Goal: Transaction & Acquisition: Purchase product/service

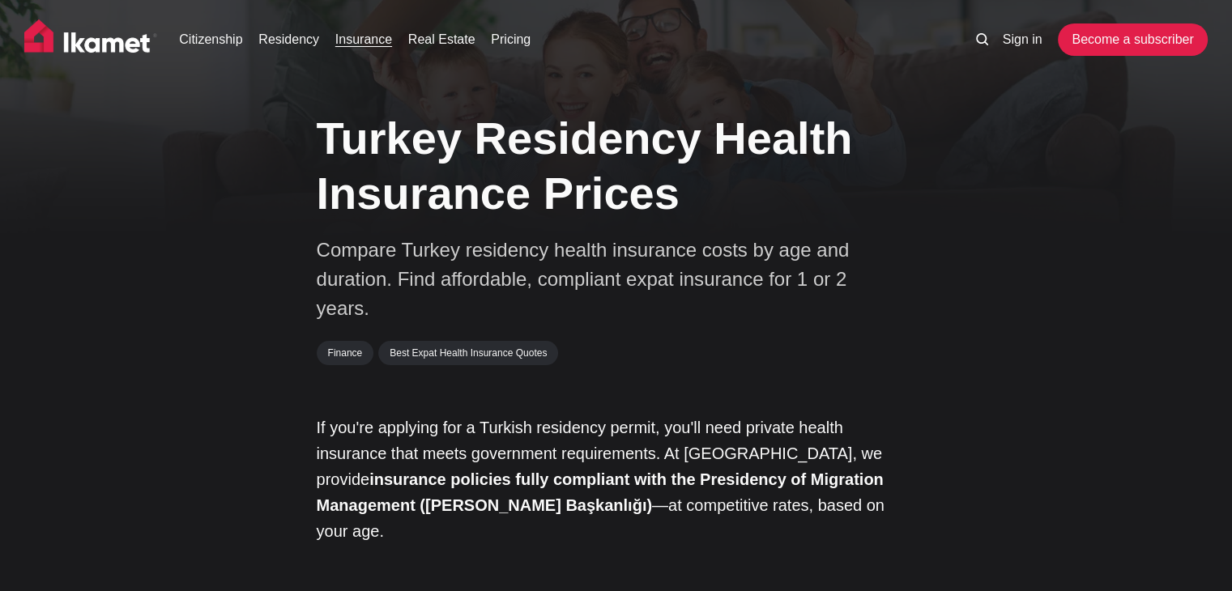
click at [363, 40] on link "Insurance" at bounding box center [363, 39] width 57 height 19
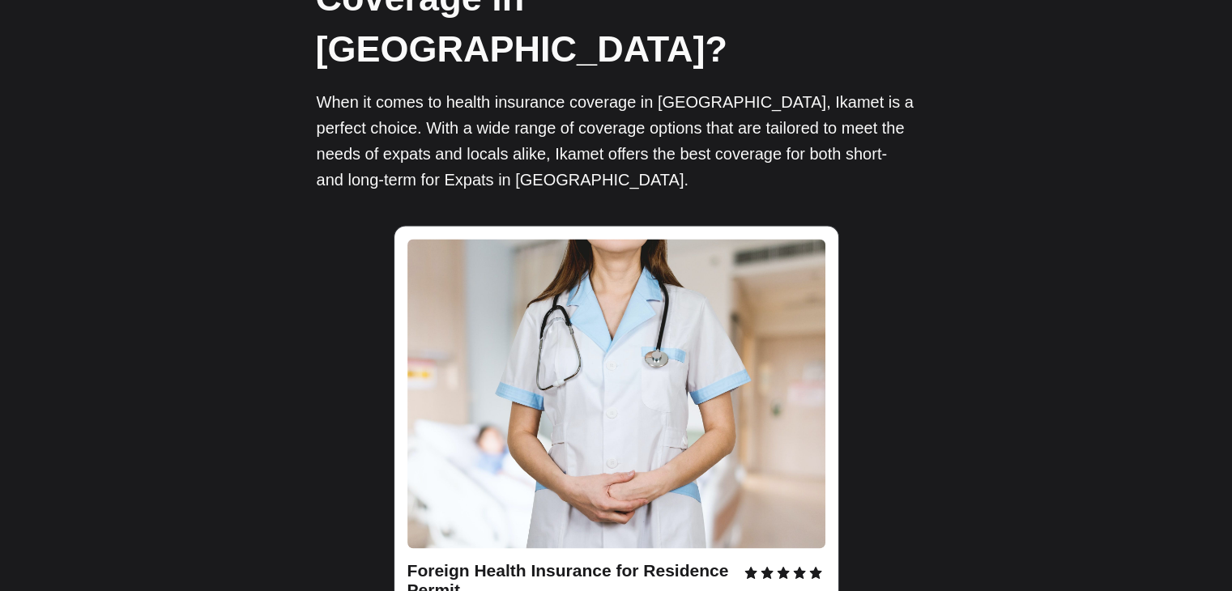
scroll to position [2349, 0]
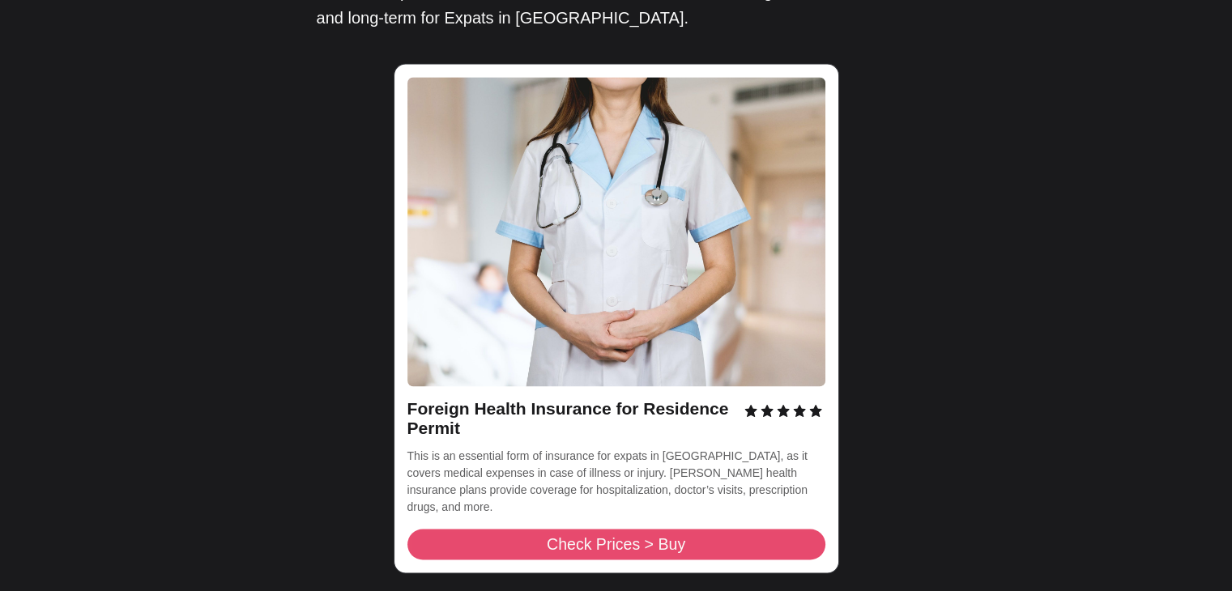
click at [648, 537] on span "Check Prices > Buy" at bounding box center [616, 545] width 138 height 16
click at [729, 529] on link "Check Prices > Buy" at bounding box center [616, 544] width 418 height 31
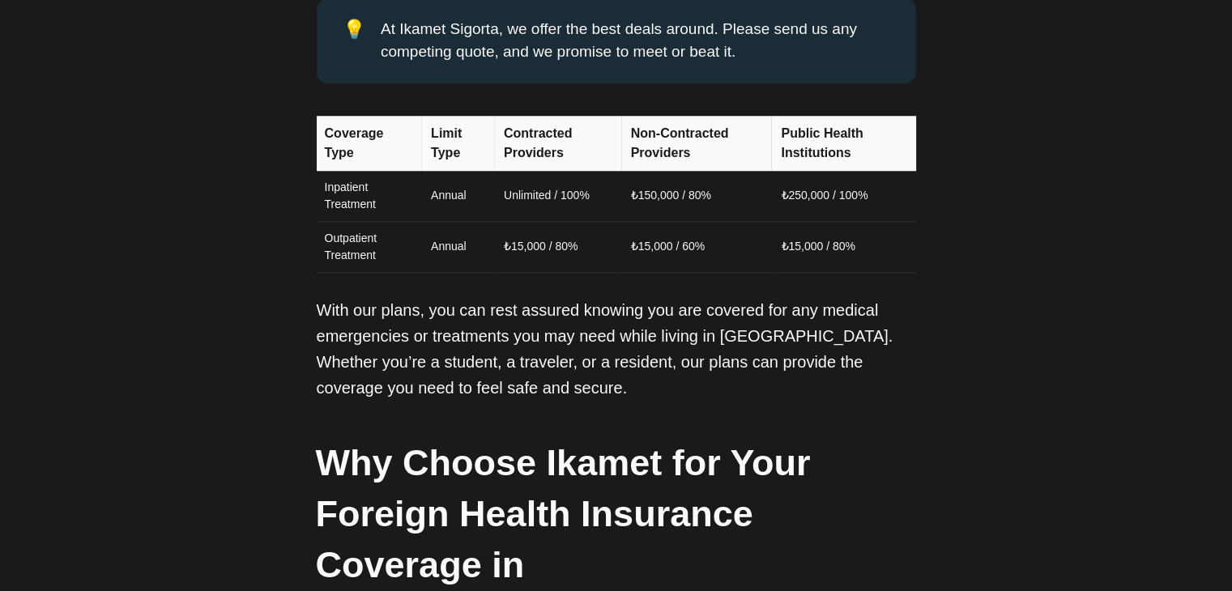
scroll to position [1539, 0]
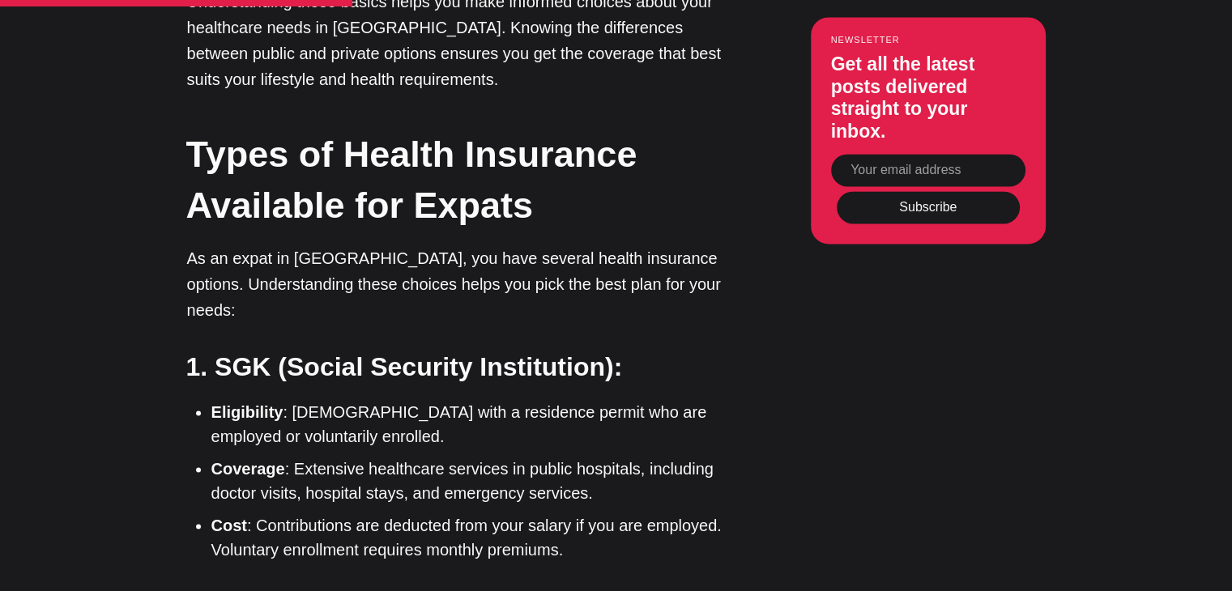
scroll to position [2349, 0]
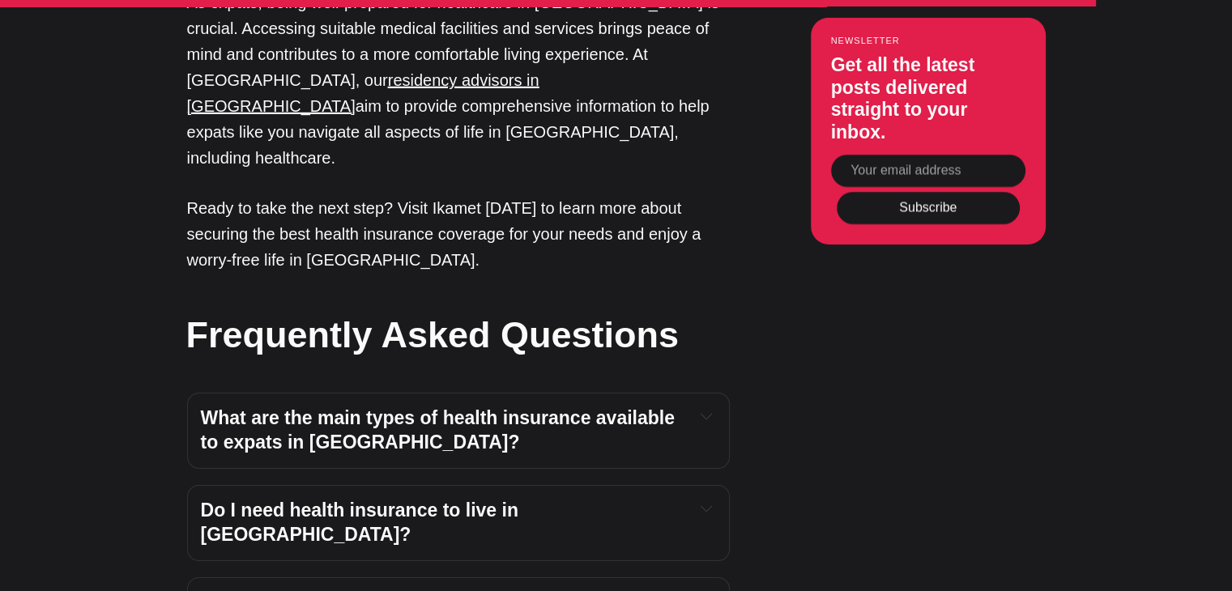
scroll to position [5831, 0]
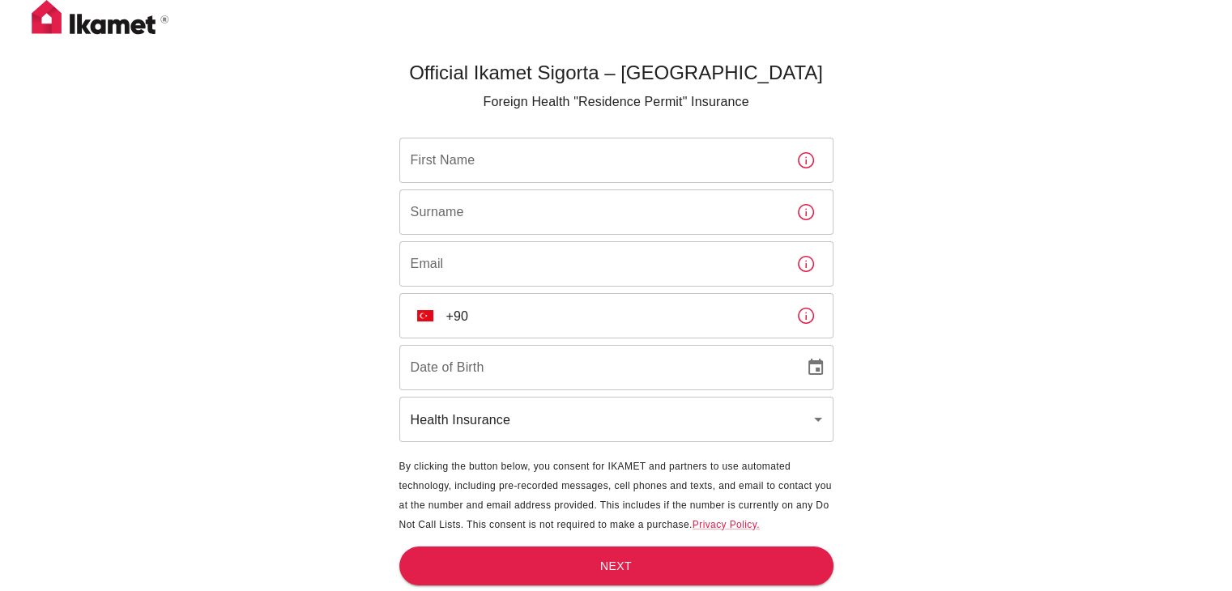
click at [513, 149] on input "First Name" at bounding box center [591, 160] width 384 height 45
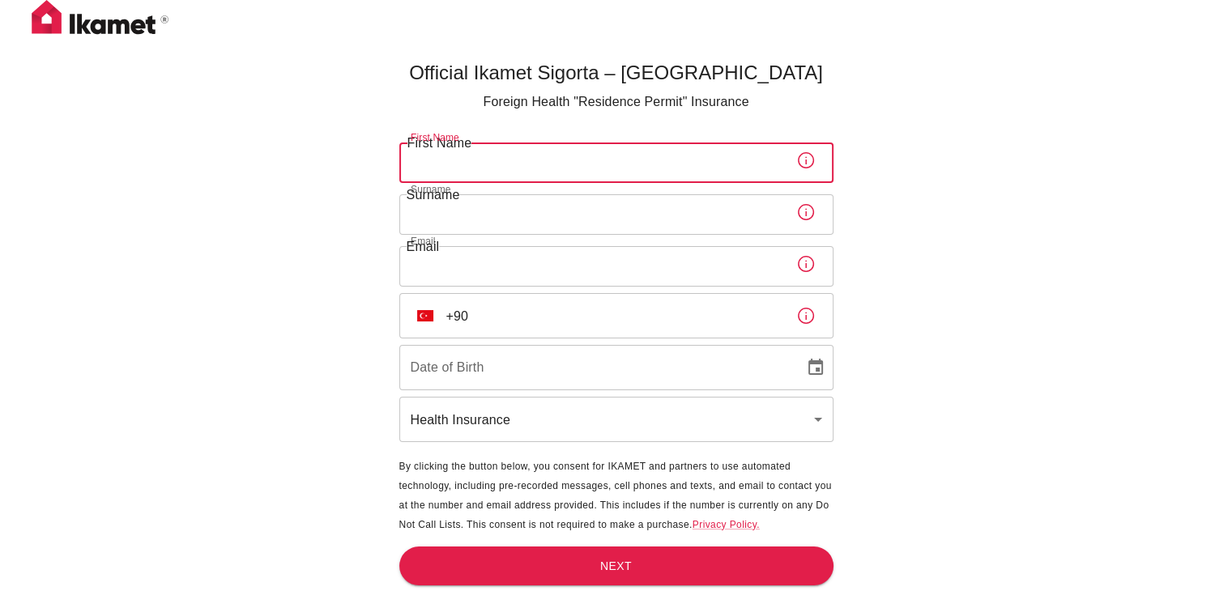
type input "Marwa"
type input "Khairalla"
type input "mkhairalla77@gmail.com"
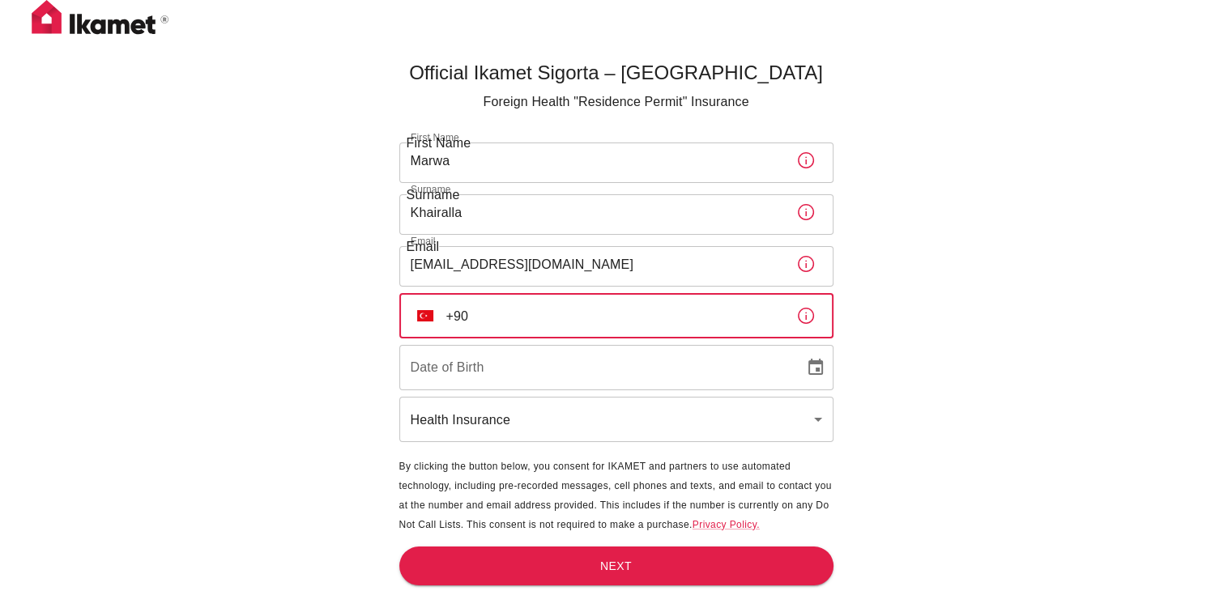
click at [548, 313] on input "+90" at bounding box center [614, 315] width 337 height 45
drag, startPoint x: 472, startPoint y: 315, endPoint x: 484, endPoint y: 326, distance: 15.5
click at [472, 315] on input "+90 549 131 08 30" at bounding box center [614, 315] width 337 height 45
type input "+"
type input "+54 9 13 1083 0"
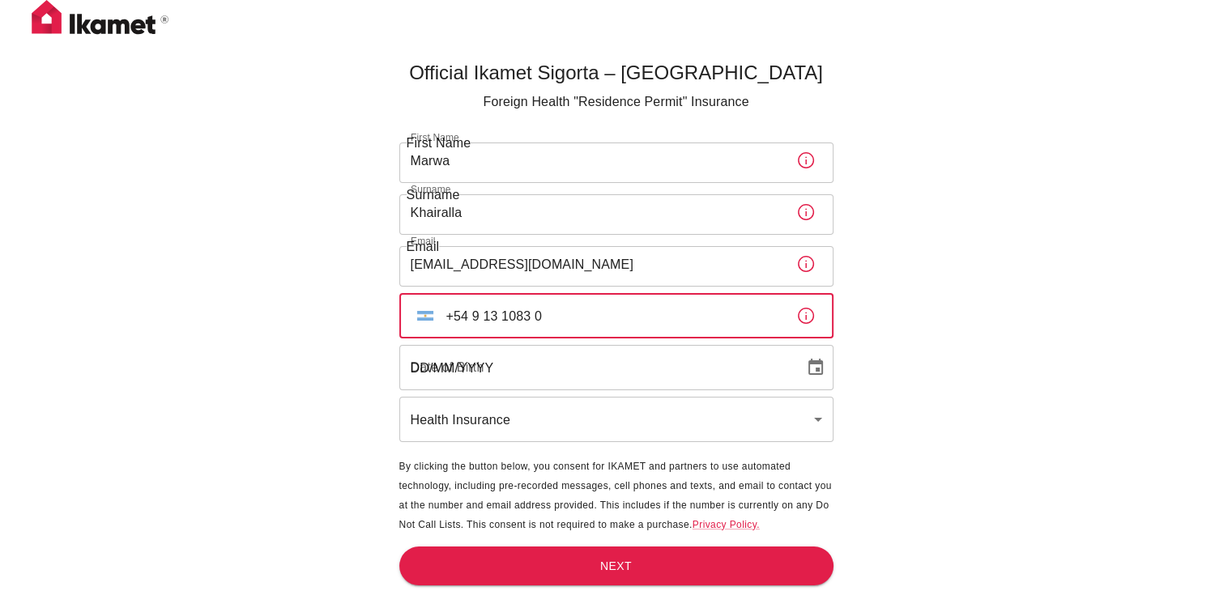
click at [573, 378] on input "DD/MM/YYYY" at bounding box center [596, 367] width 394 height 45
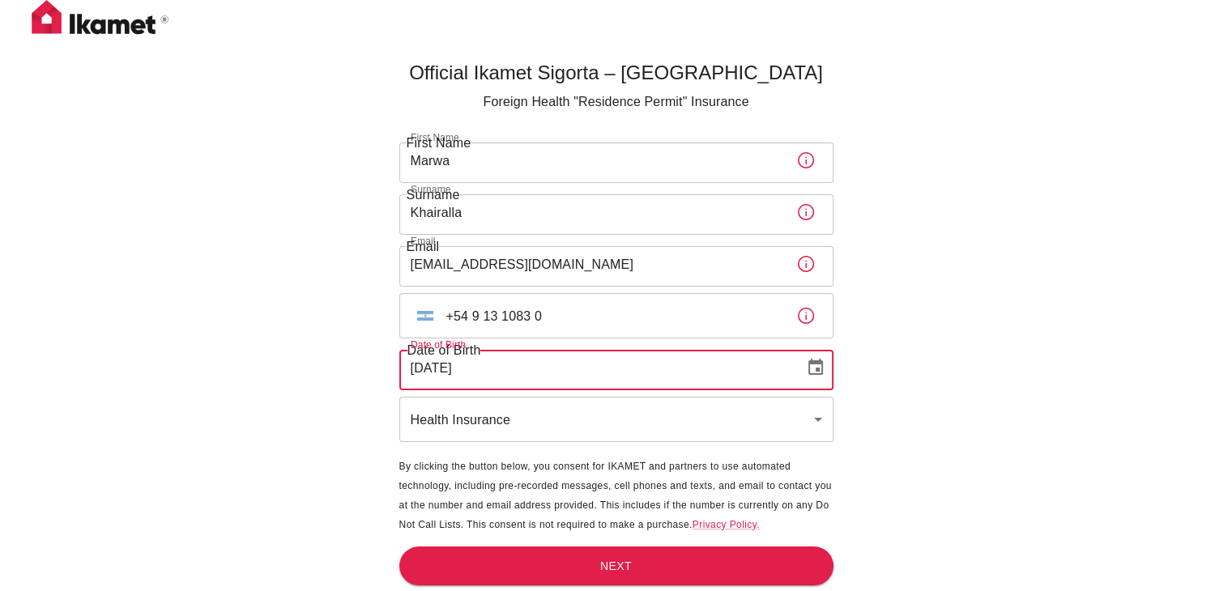
type input "23/11/1977"
click at [551, 409] on body "Official Ikamet Sigorta – Turkey Foreign Health "Residence Permit" Insurance Fi…" at bounding box center [616, 322] width 1232 height 645
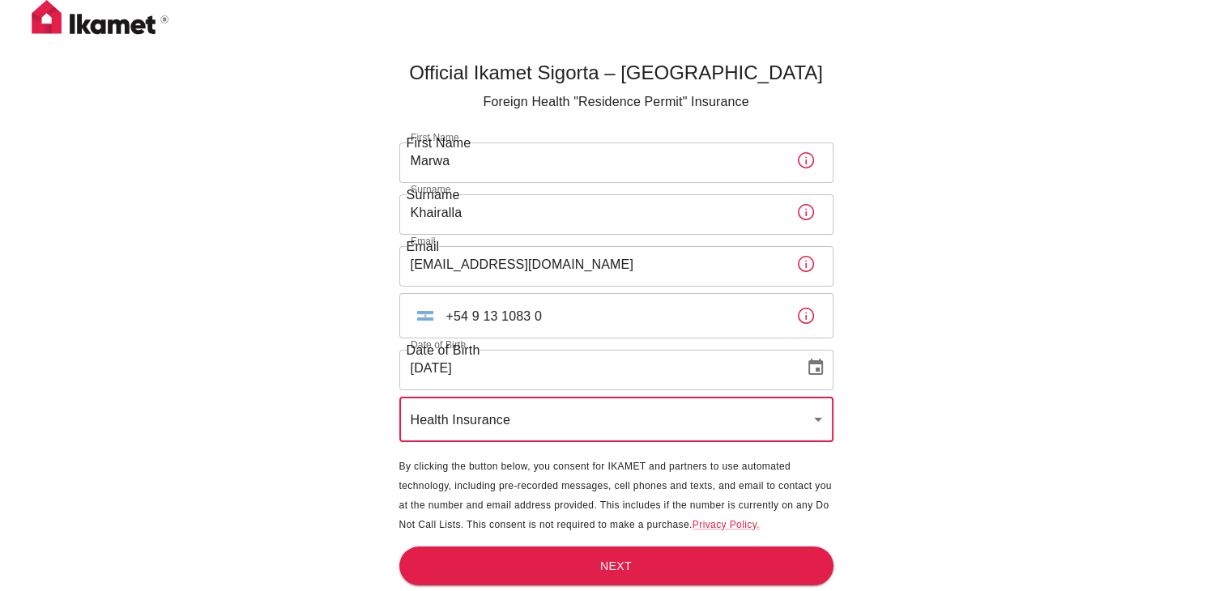
click at [953, 437] on div "Official Ikamet Sigorta – Turkey Foreign Health "Residence Permit" Insurance Fi…" at bounding box center [616, 322] width 1232 height 645
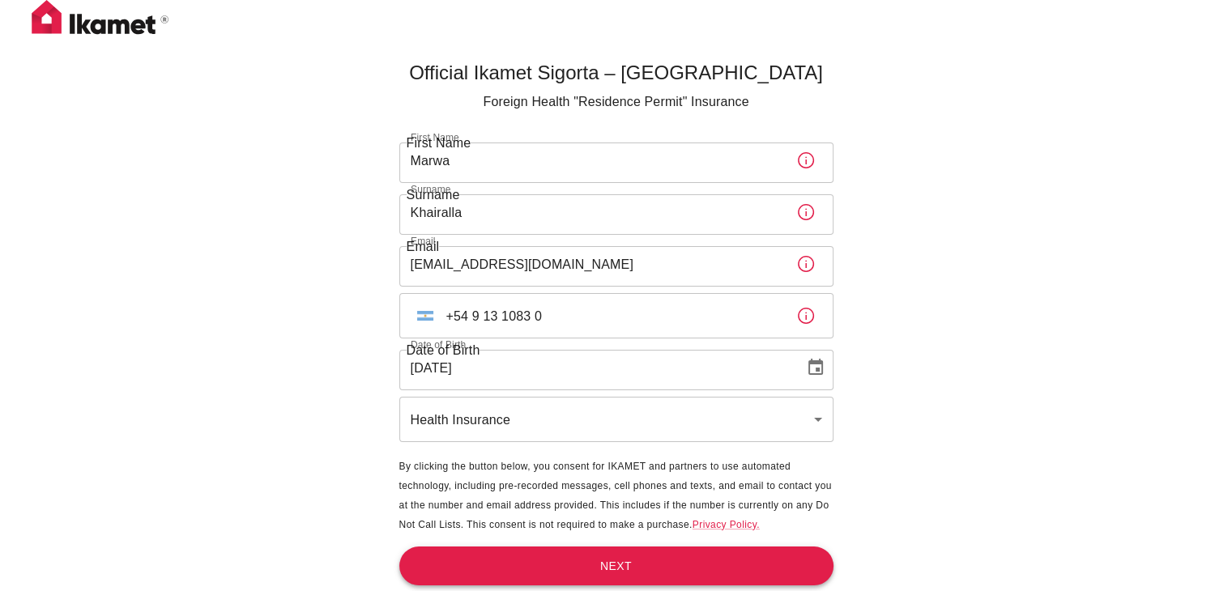
click at [625, 565] on button "Next" at bounding box center [616, 567] width 434 height 40
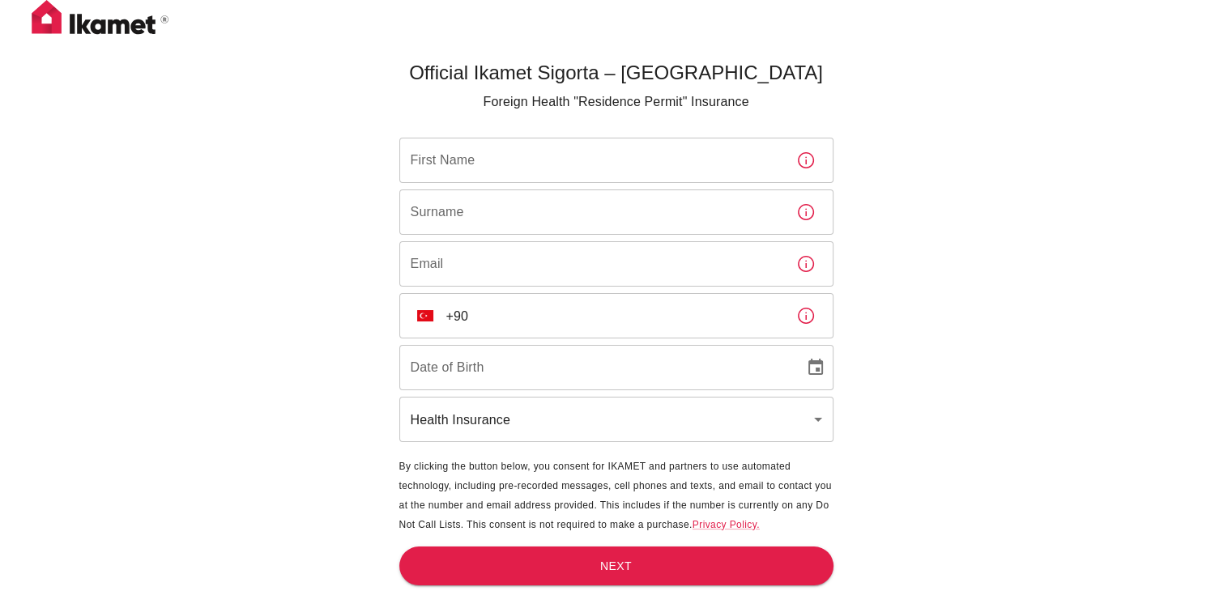
click at [577, 161] on input "First Name" at bounding box center [591, 160] width 384 height 45
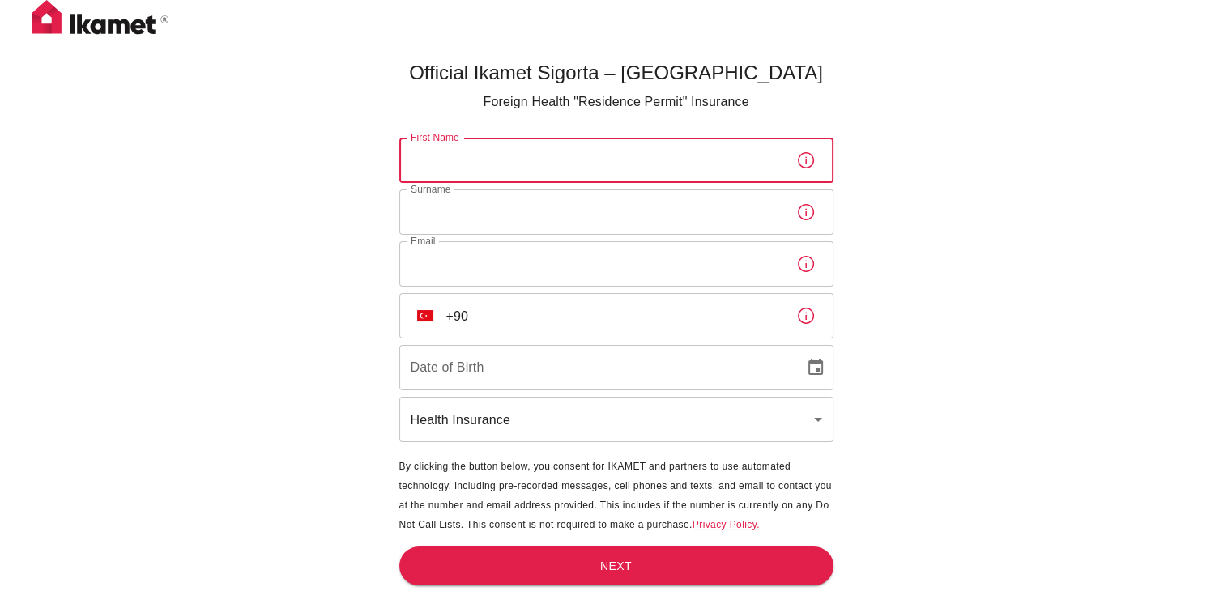
type input "Marwa"
type input "Khairalla"
type input "mkhairalla77@gmail.com"
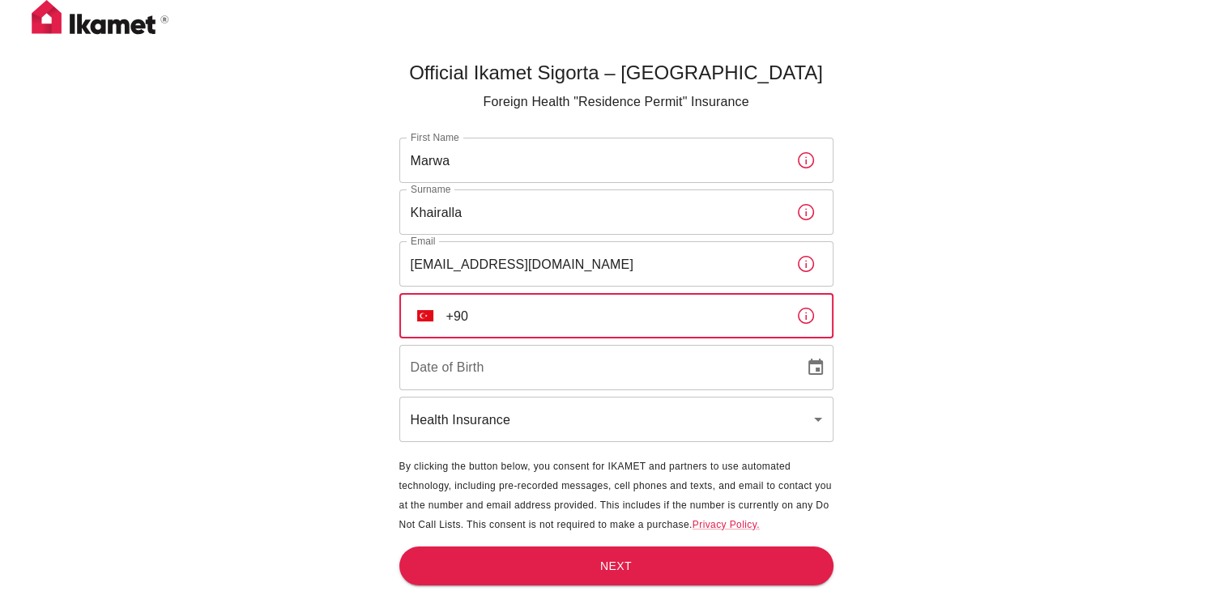
click at [557, 317] on input "+90" at bounding box center [614, 315] width 337 height 45
type input "+90 549 131 08 30"
click at [557, 380] on input "DD/MM/YYYY" at bounding box center [596, 367] width 394 height 45
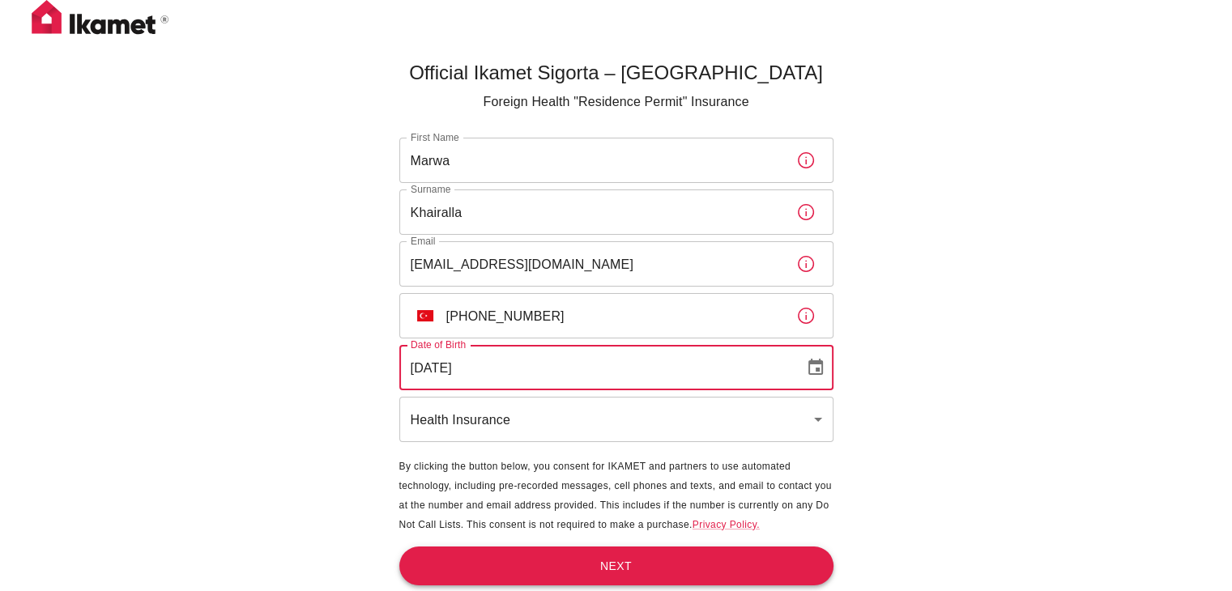
type input "23/11/1977"
click at [649, 568] on button "Next" at bounding box center [616, 567] width 434 height 40
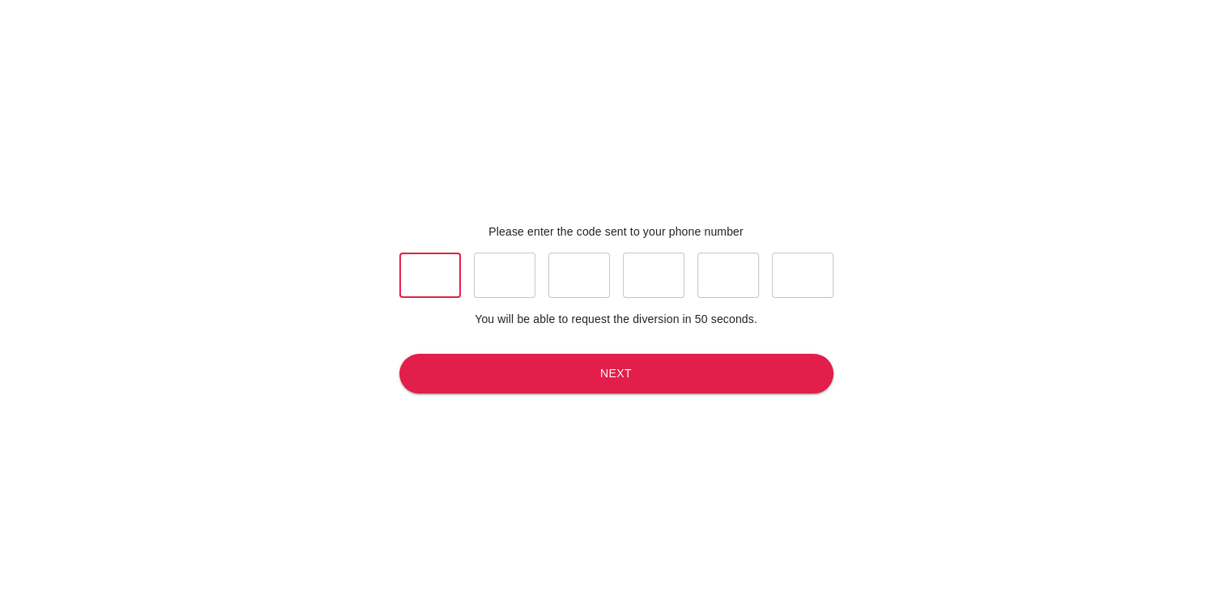
click at [437, 273] on input "text" at bounding box center [430, 275] width 62 height 45
type input "5"
type input "1"
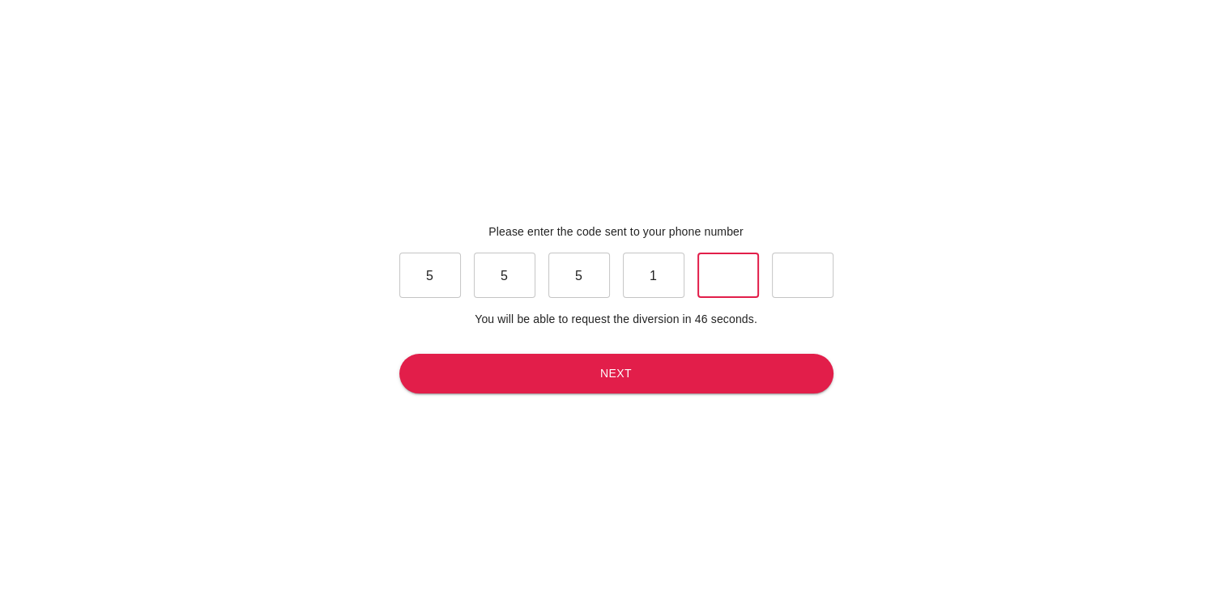
type input "0"
type input "6"
click at [657, 375] on button "Next" at bounding box center [616, 374] width 434 height 40
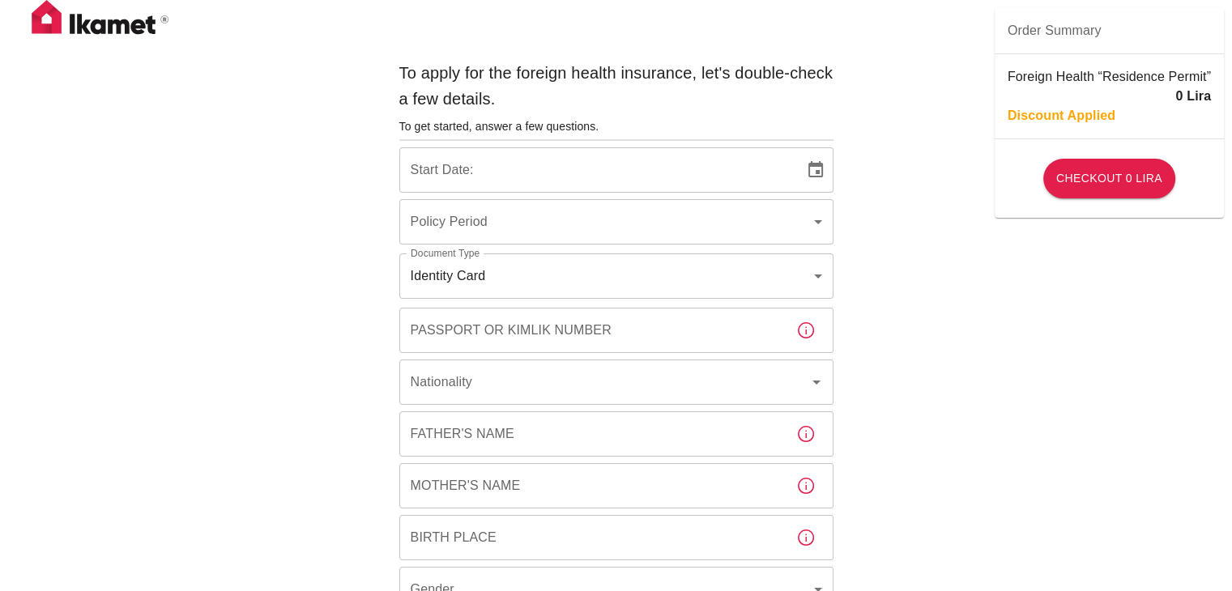
type input "b7343ef8-d55e-4554-96a8-76e30347e985"
type input "[DATE]"
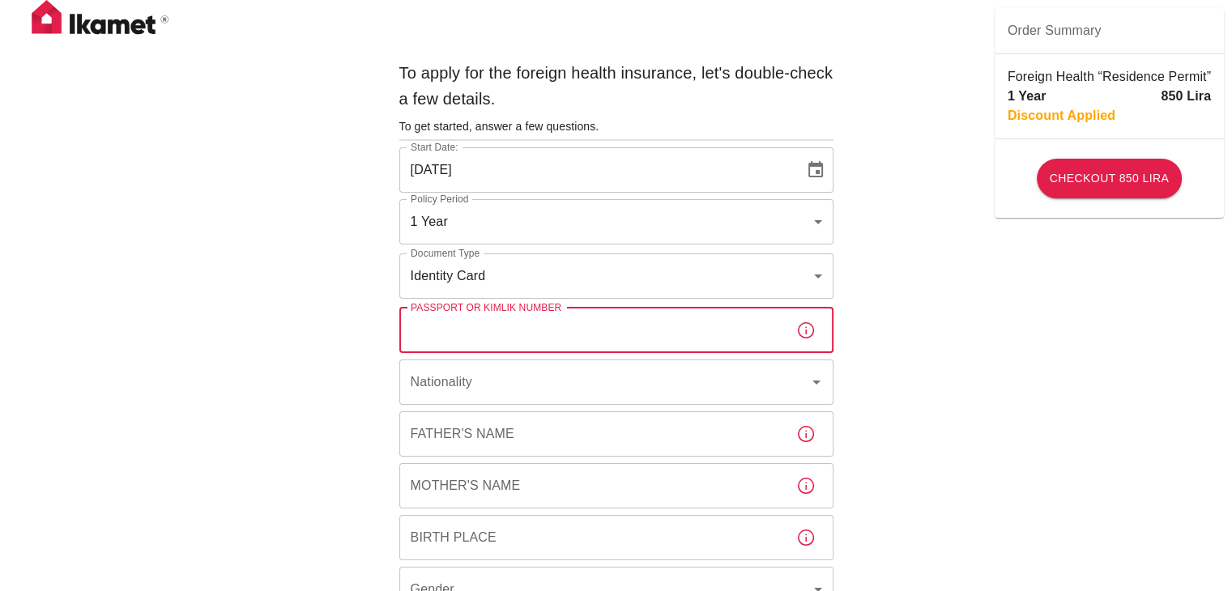
click at [684, 341] on input "Passport or Kimlik Number" at bounding box center [591, 330] width 384 height 45
type input "A27159501"
click at [567, 375] on input "Nationality" at bounding box center [594, 382] width 374 height 31
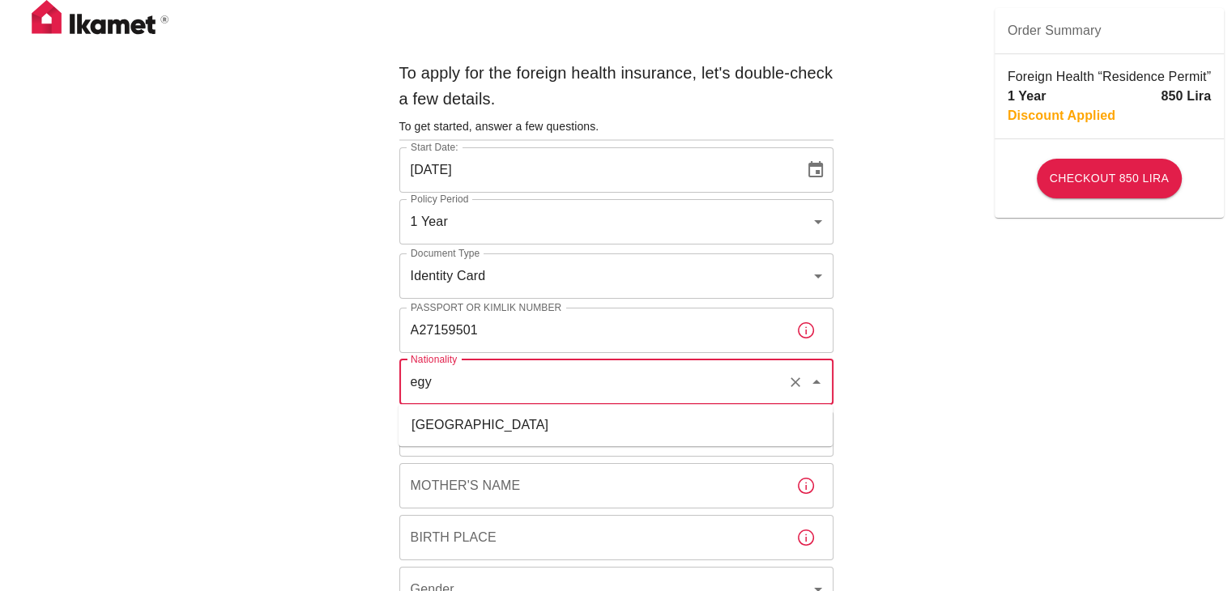
click at [439, 427] on li "Egypt" at bounding box center [615, 425] width 434 height 29
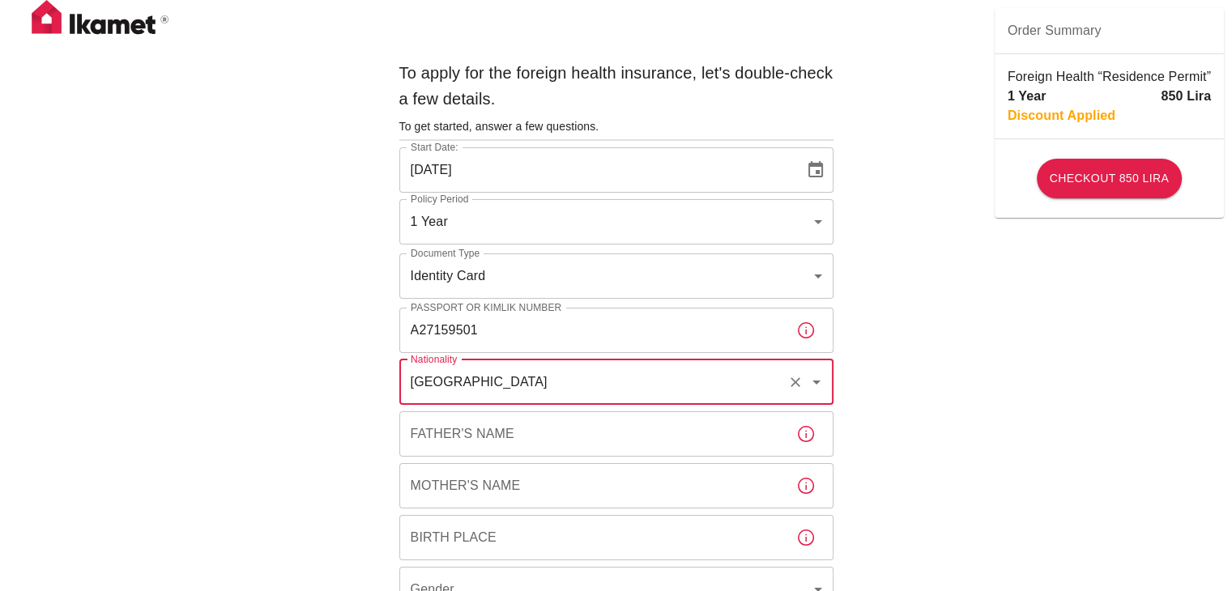
type input "Egypt"
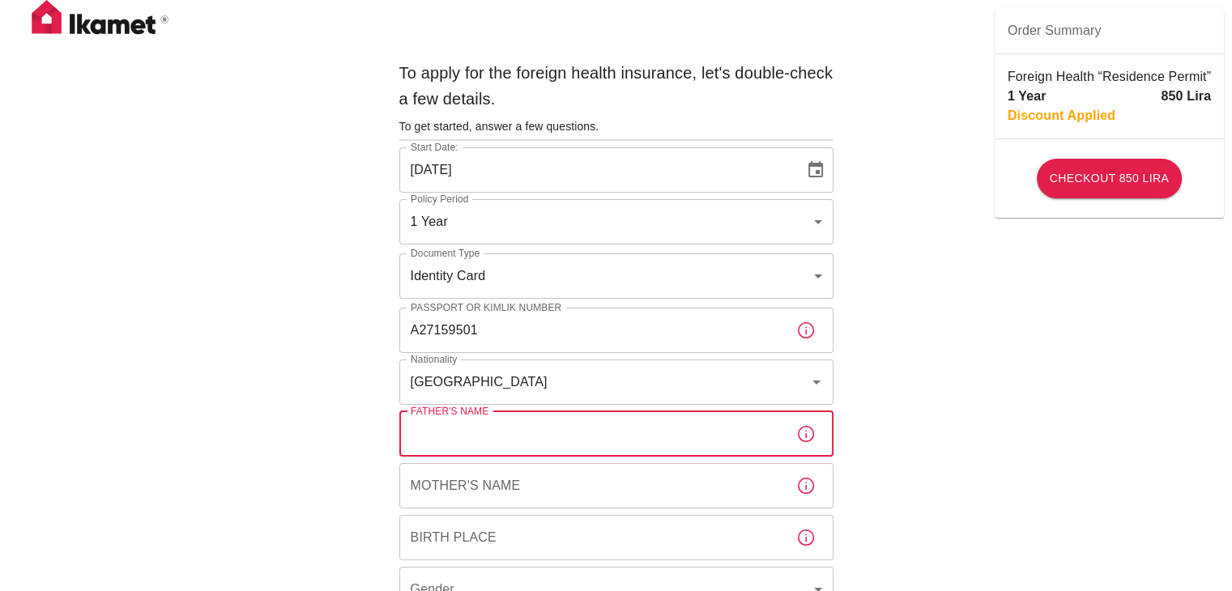
click at [464, 435] on input "Father's Name" at bounding box center [591, 433] width 384 height 45
type input "ATEF"
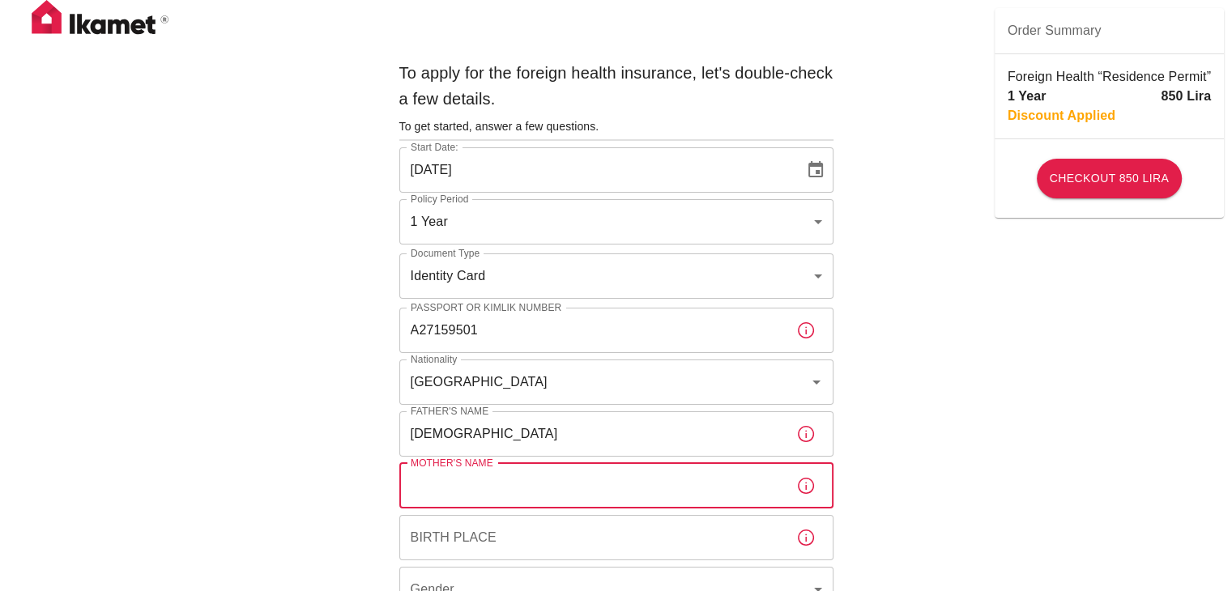
click at [458, 492] on input "Mother's Name" at bounding box center [591, 485] width 384 height 45
type input "NAHED"
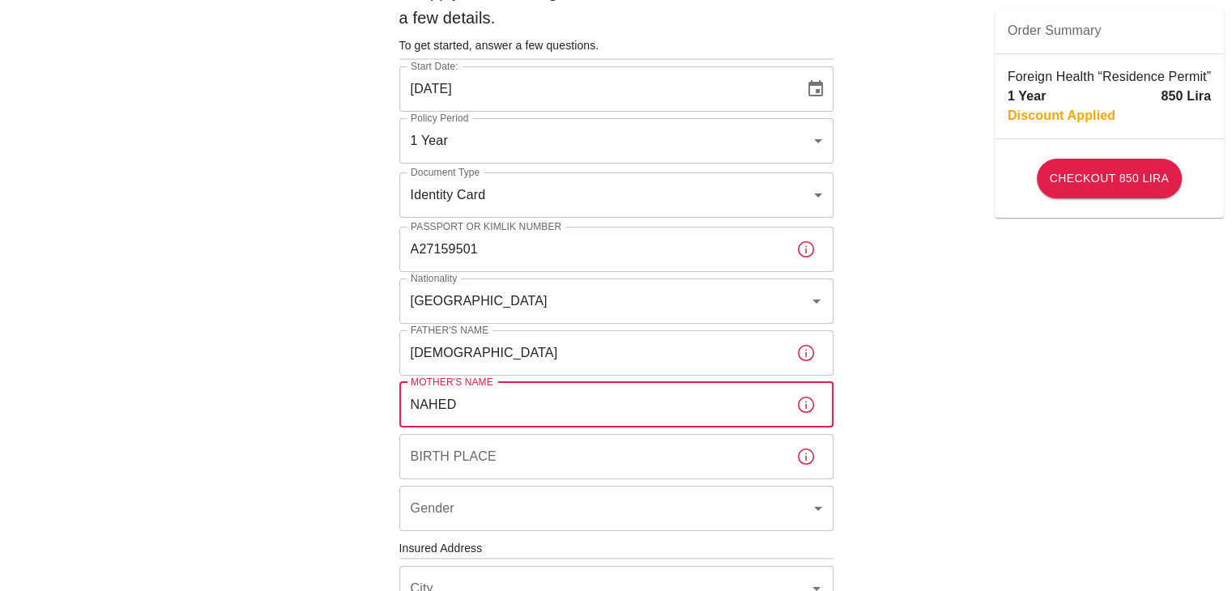
scroll to position [243, 0]
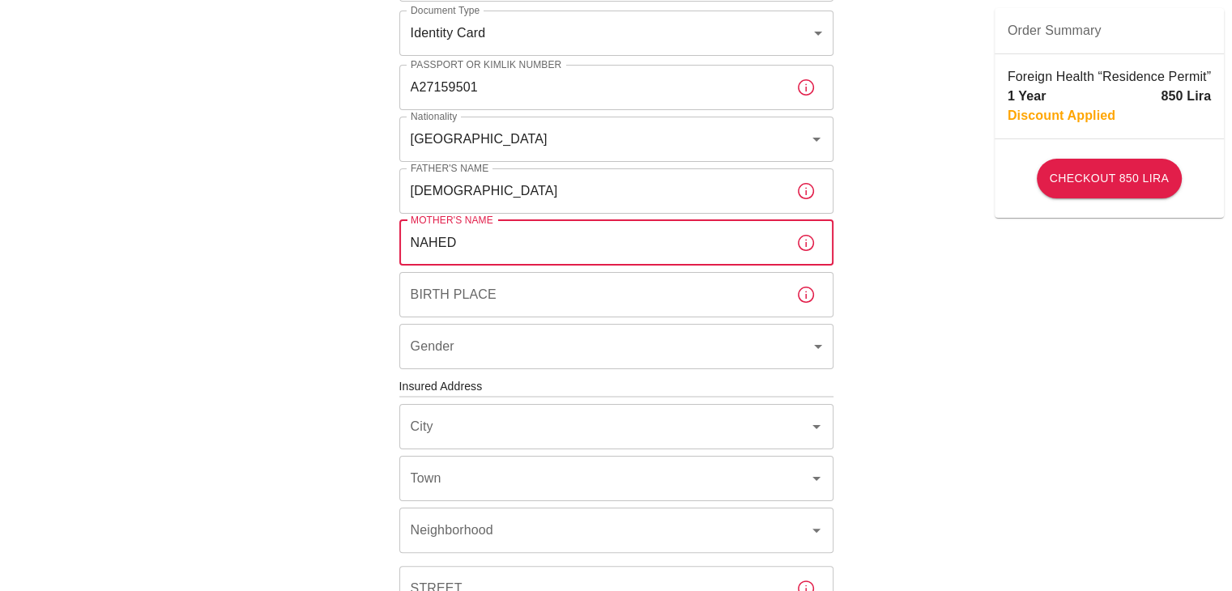
click at [455, 279] on input "Birth Place" at bounding box center [591, 294] width 384 height 45
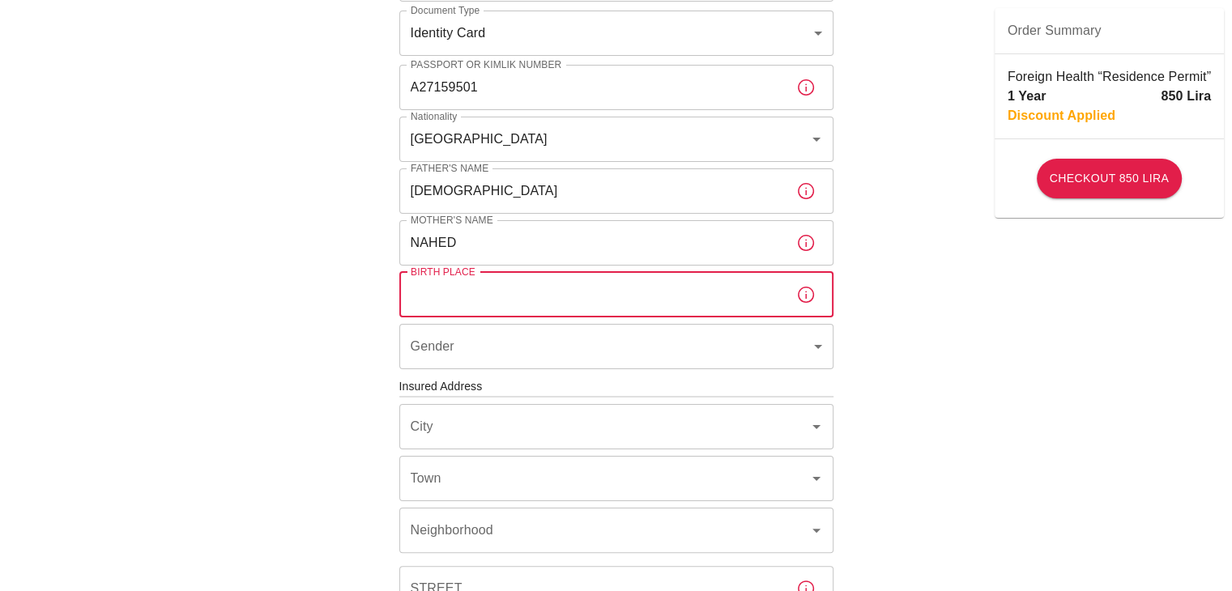
type input "EGYPT"
click at [471, 343] on body "To apply for the foreign health insurance, let's double-check a few details. To…" at bounding box center [622, 384] width 1244 height 1255
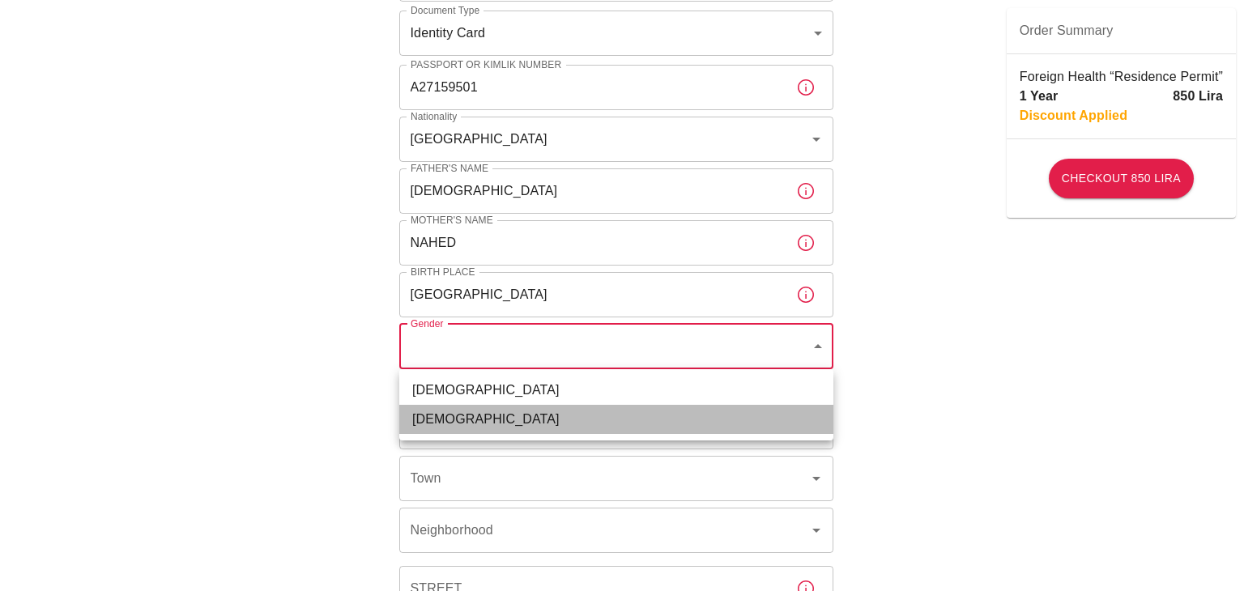
click at [506, 428] on li "Female" at bounding box center [616, 419] width 434 height 29
type input "female"
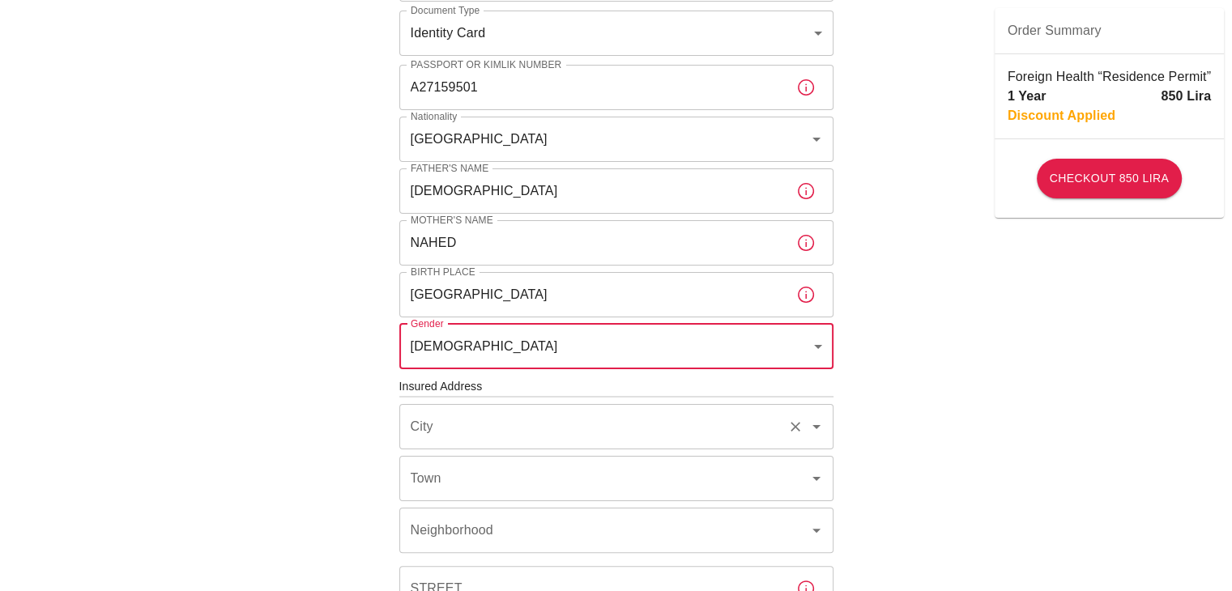
click at [508, 419] on input "City" at bounding box center [594, 426] width 374 height 31
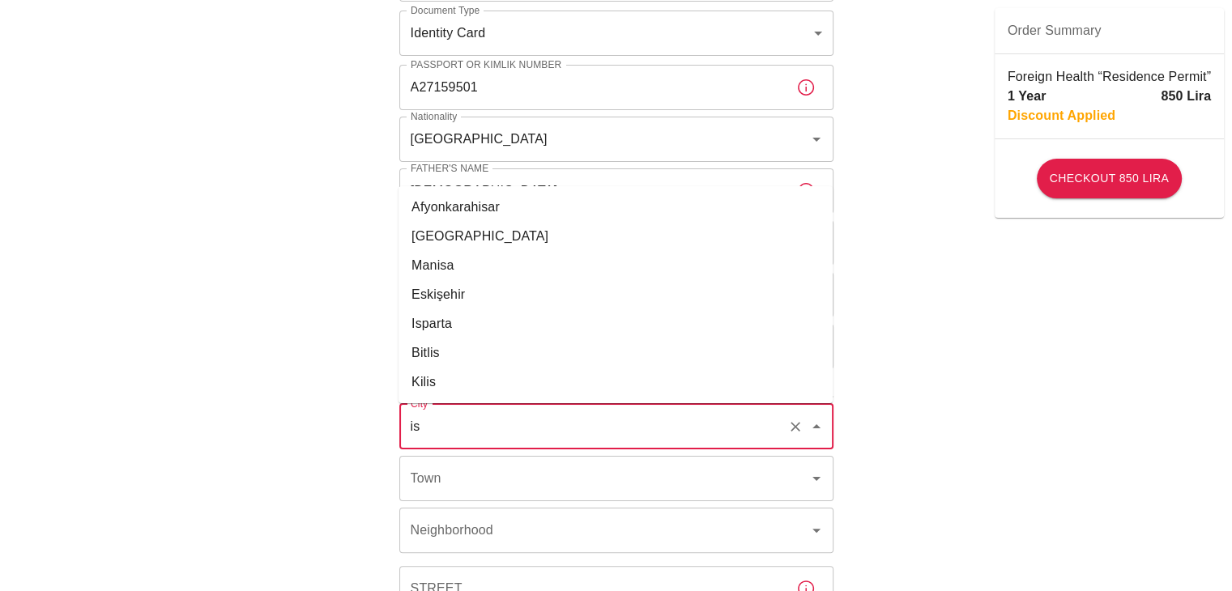
click at [609, 237] on li "İstanbul" at bounding box center [615, 236] width 434 height 29
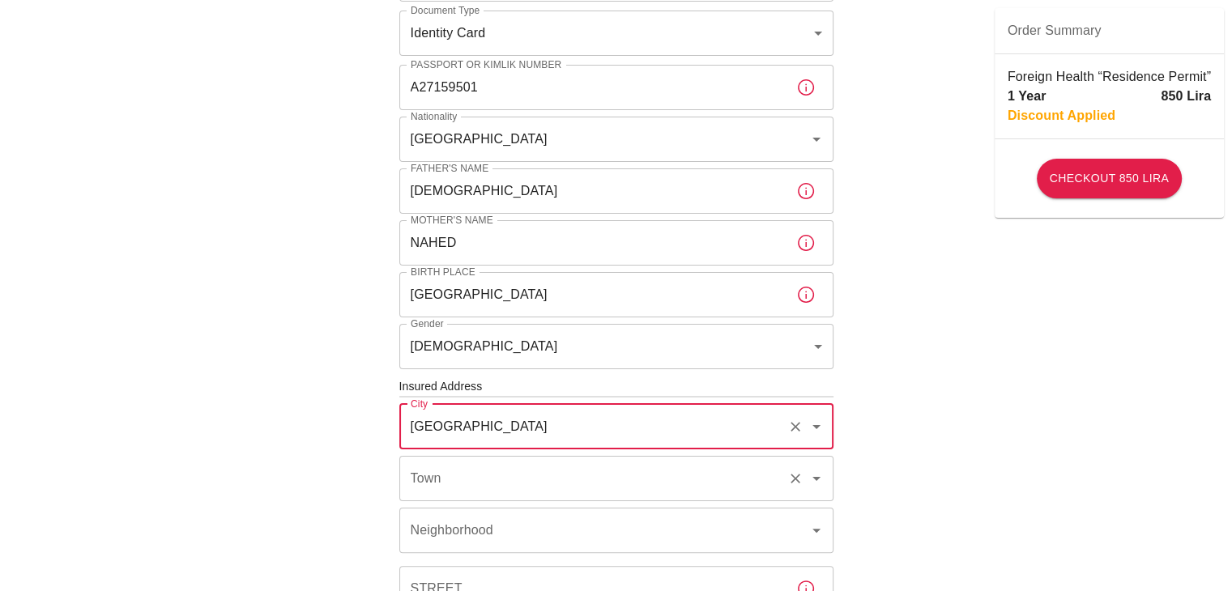
type input "İstanbul"
click at [543, 469] on input "Town" at bounding box center [594, 478] width 374 height 31
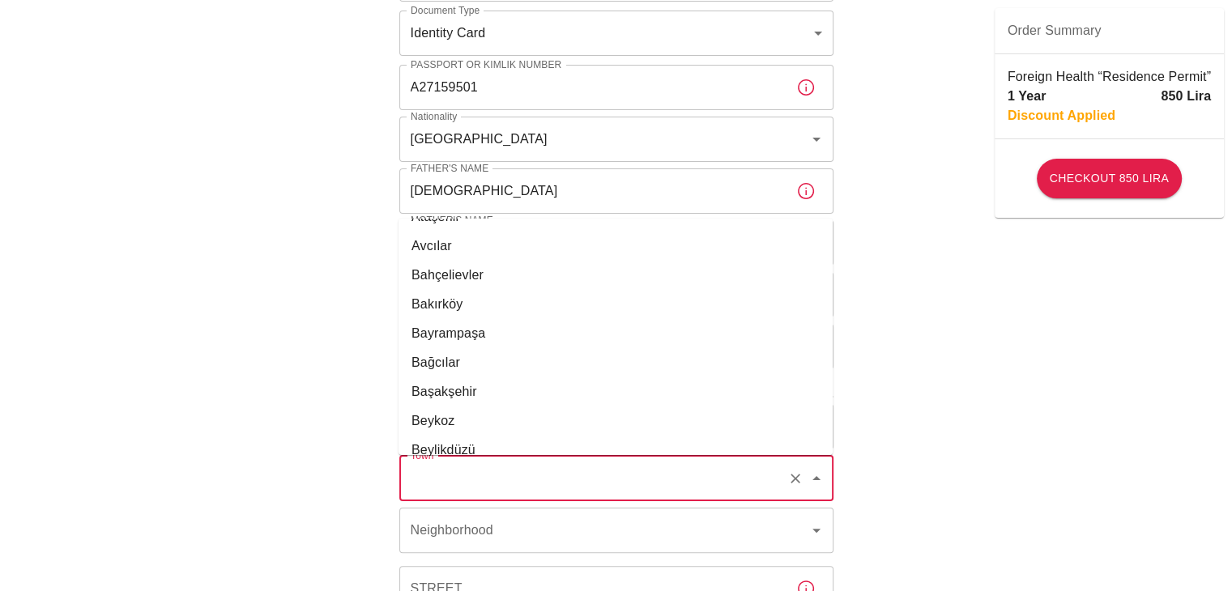
scroll to position [162, 0]
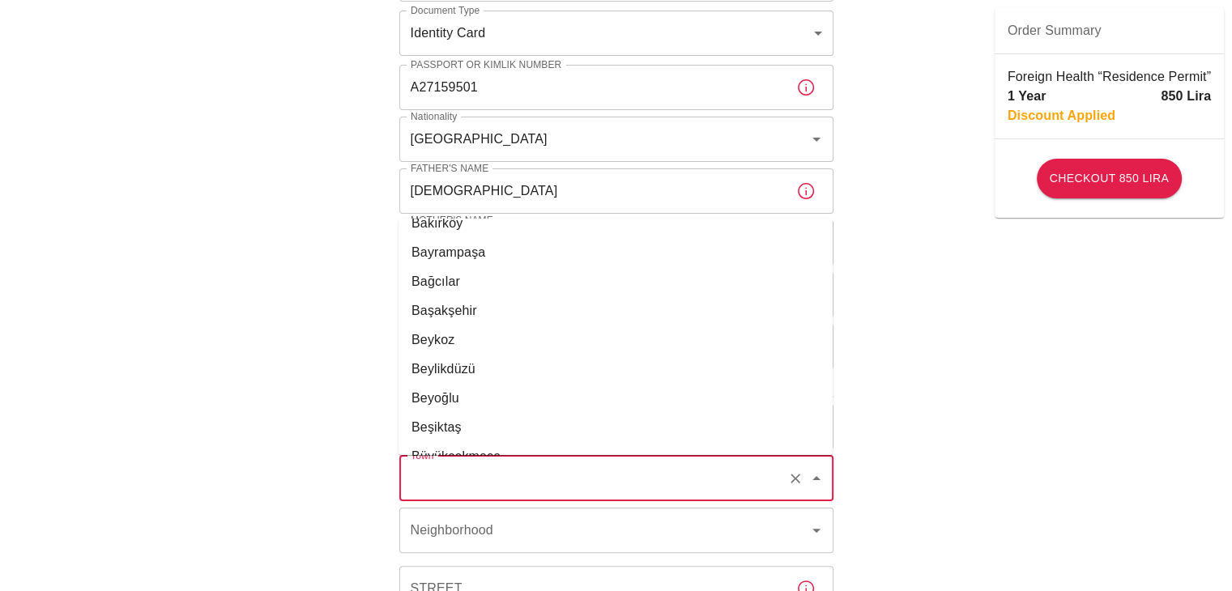
click at [455, 427] on li "Beşiktaş" at bounding box center [615, 427] width 434 height 29
type input "Beşiktaş"
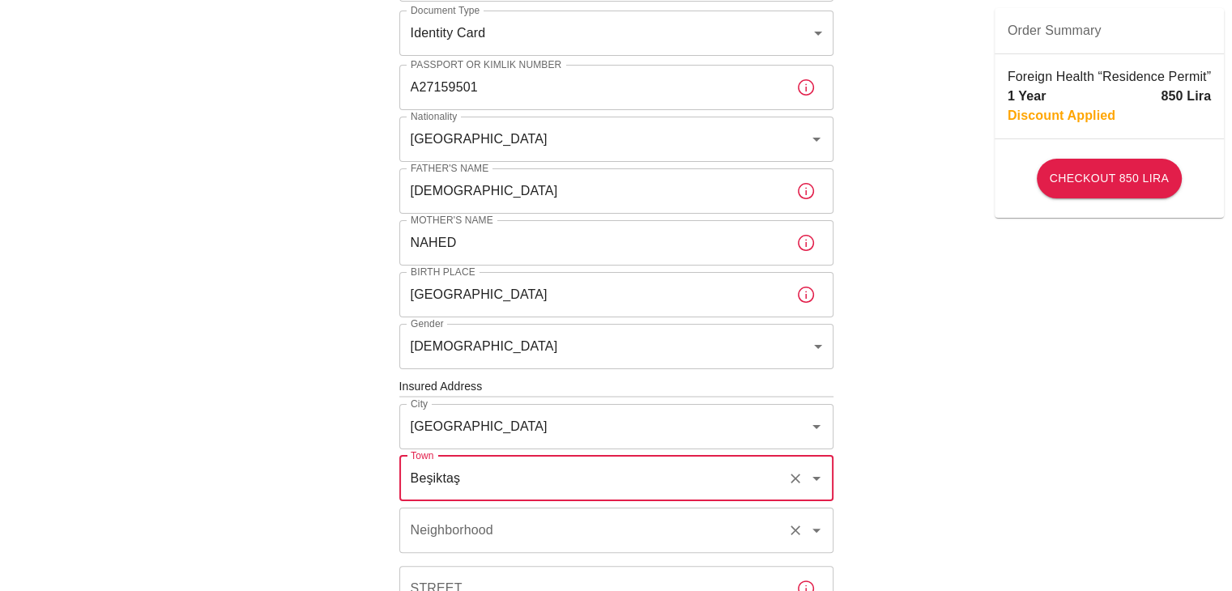
click at [496, 528] on input "Neighborhood" at bounding box center [594, 530] width 374 height 31
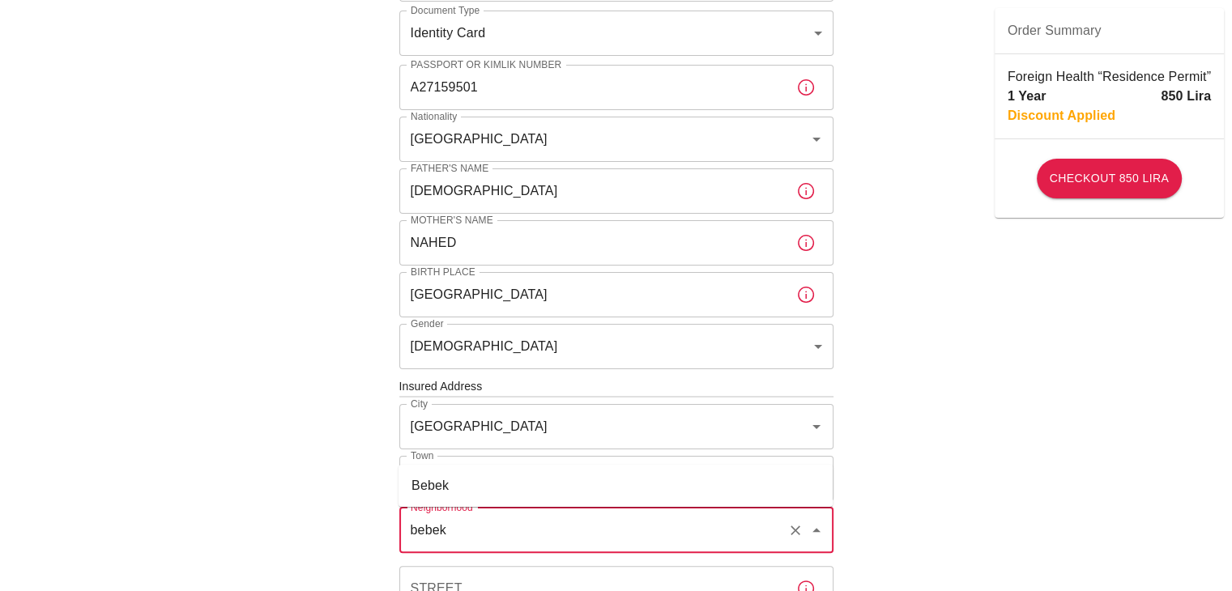
click at [507, 496] on li "Bebek" at bounding box center [615, 485] width 434 height 29
type input "Bebek"
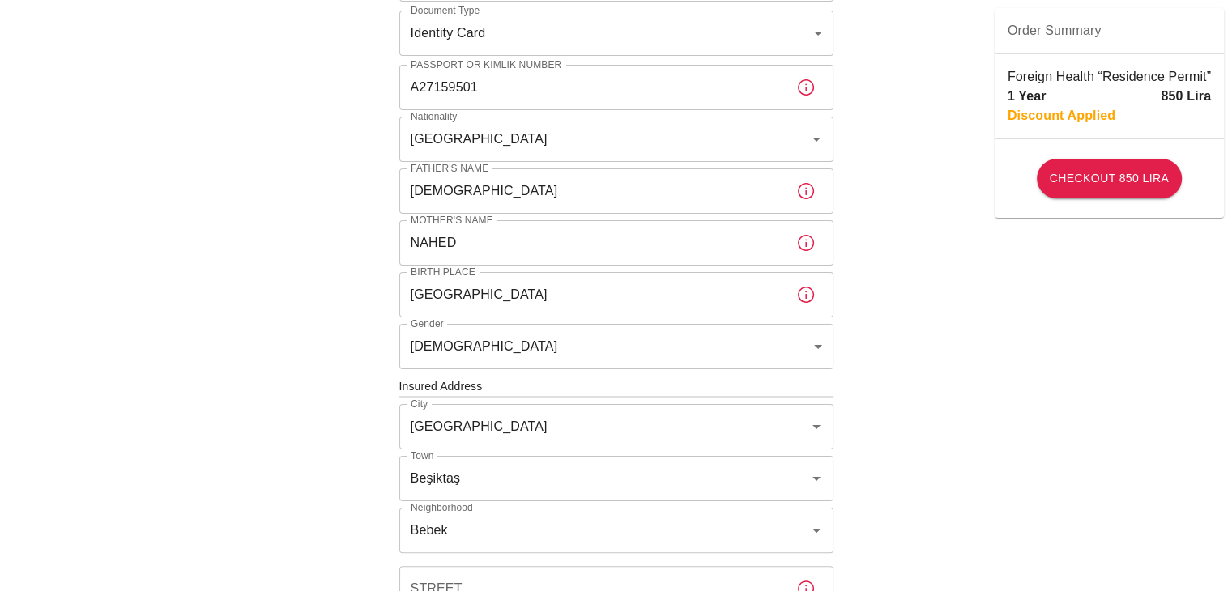
click at [1046, 438] on div "To apply for the foreign health insurance, let's double-check a few details. To…" at bounding box center [616, 384] width 1232 height 1255
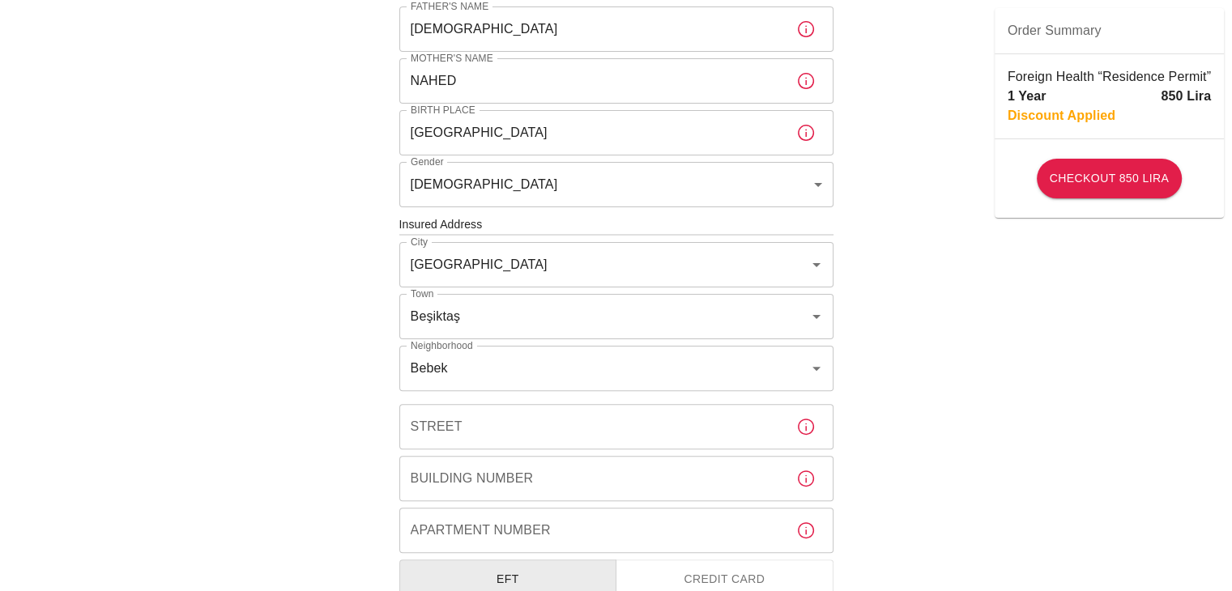
scroll to position [486, 0]
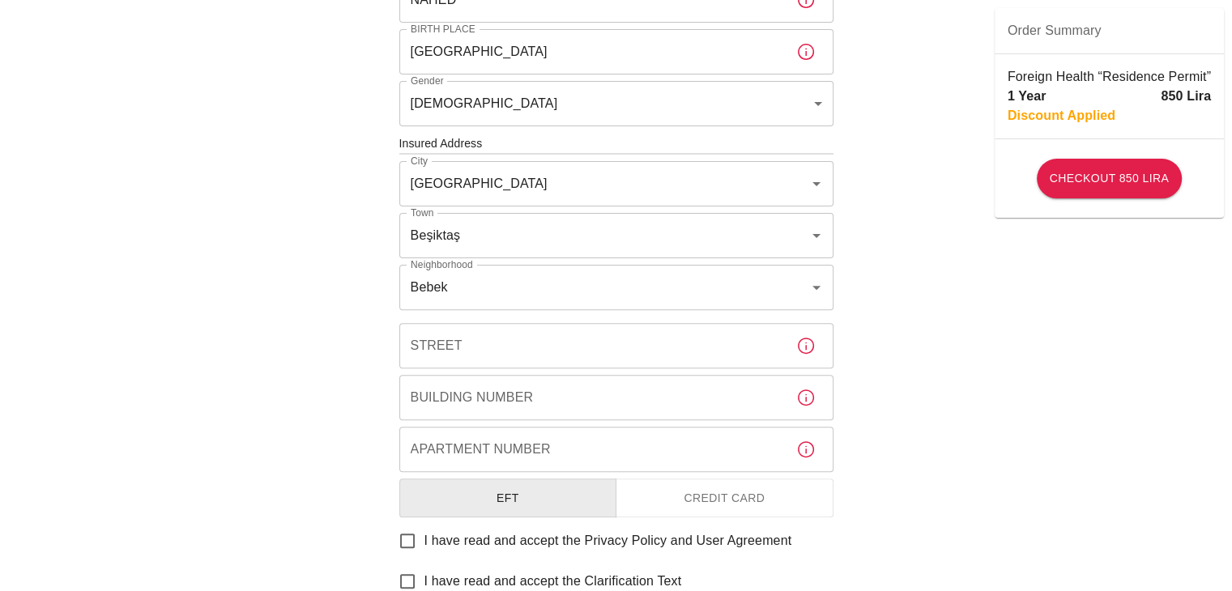
click at [947, 406] on div "To apply for the foreign health insurance, let's double-check a few details. To…" at bounding box center [616, 141] width 1232 height 1255
click at [522, 338] on input "Street" at bounding box center [591, 345] width 384 height 45
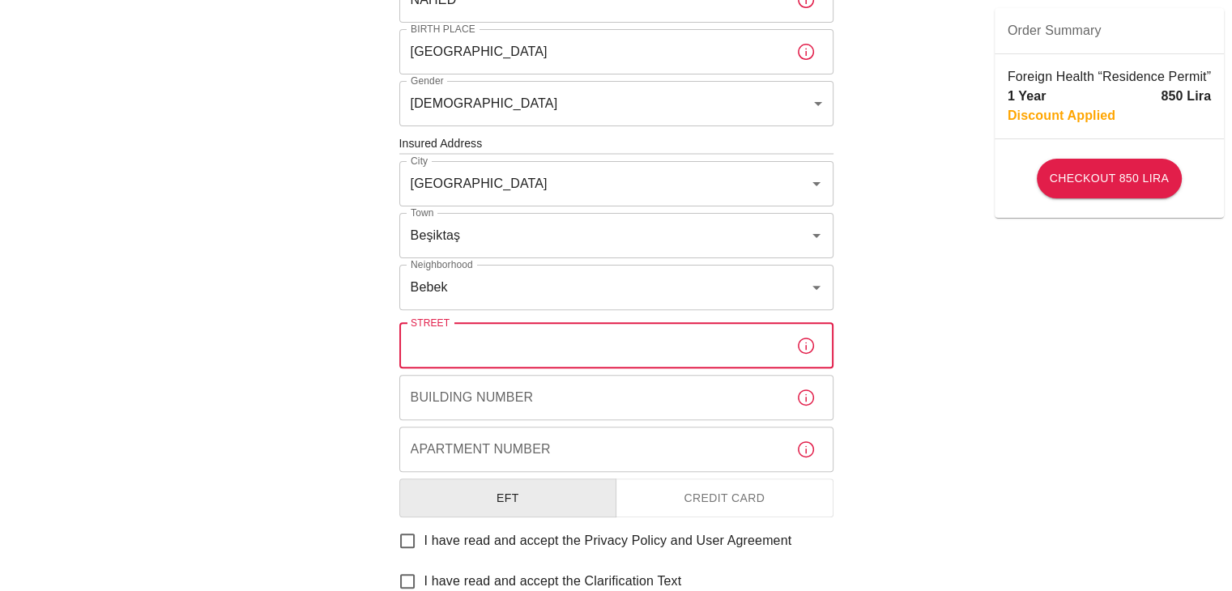
type input "V"
type input "Cevdet Paşa Caddesi, Emin Bey Ap. No:39, Bebek"
type input "Beşiktaş"
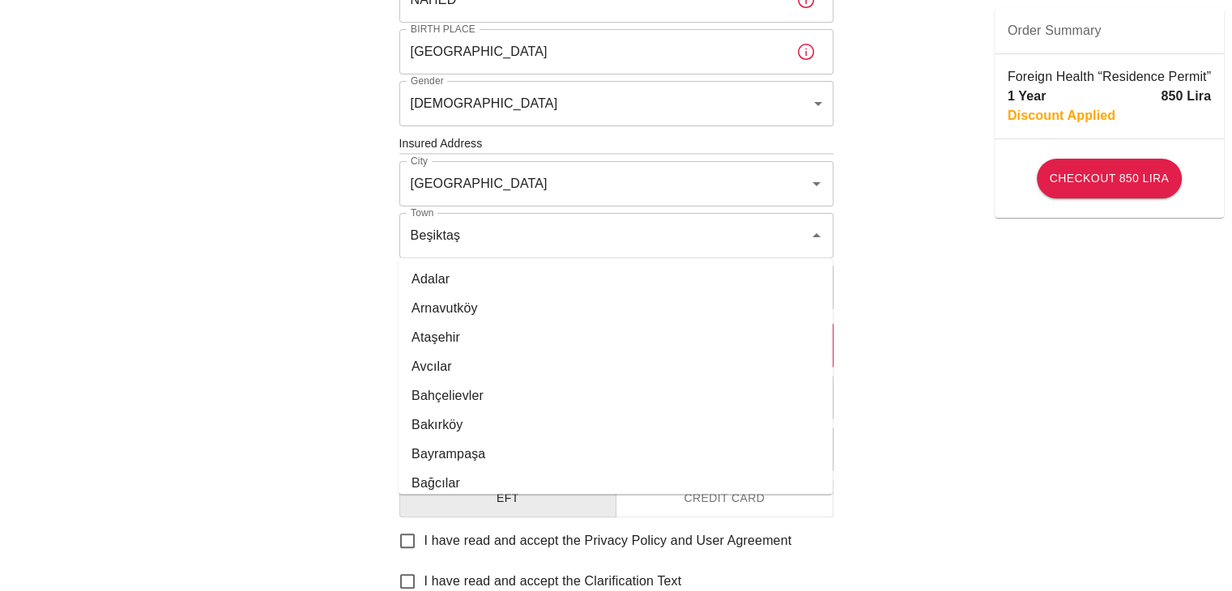
scroll to position [149, 0]
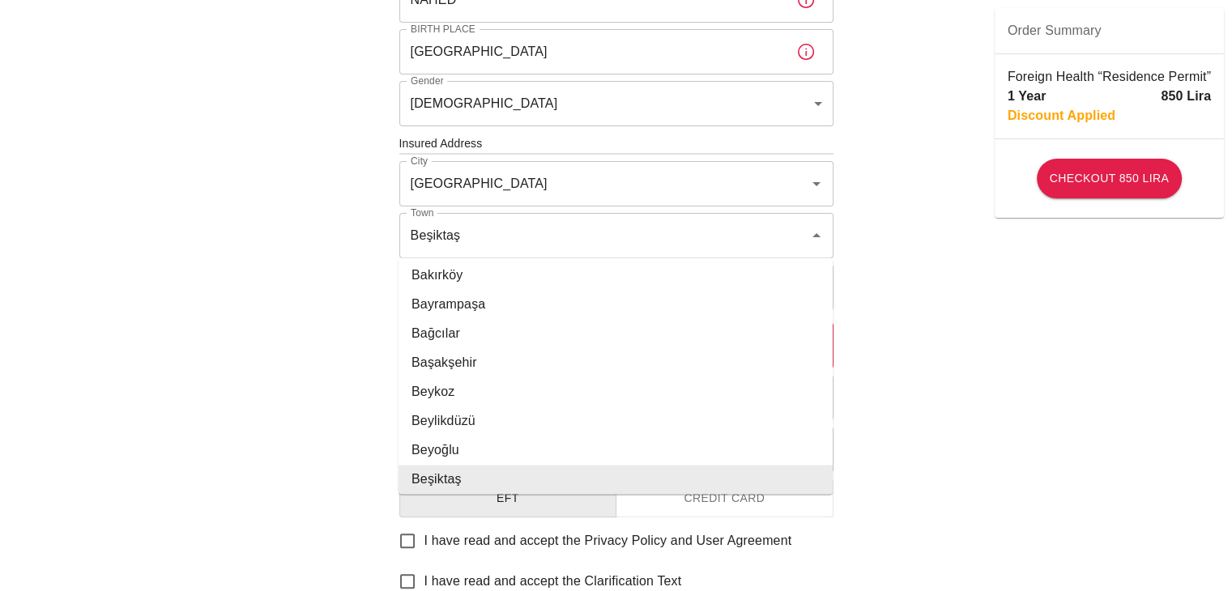
click at [479, 475] on li "Beşiktaş" at bounding box center [615, 479] width 434 height 29
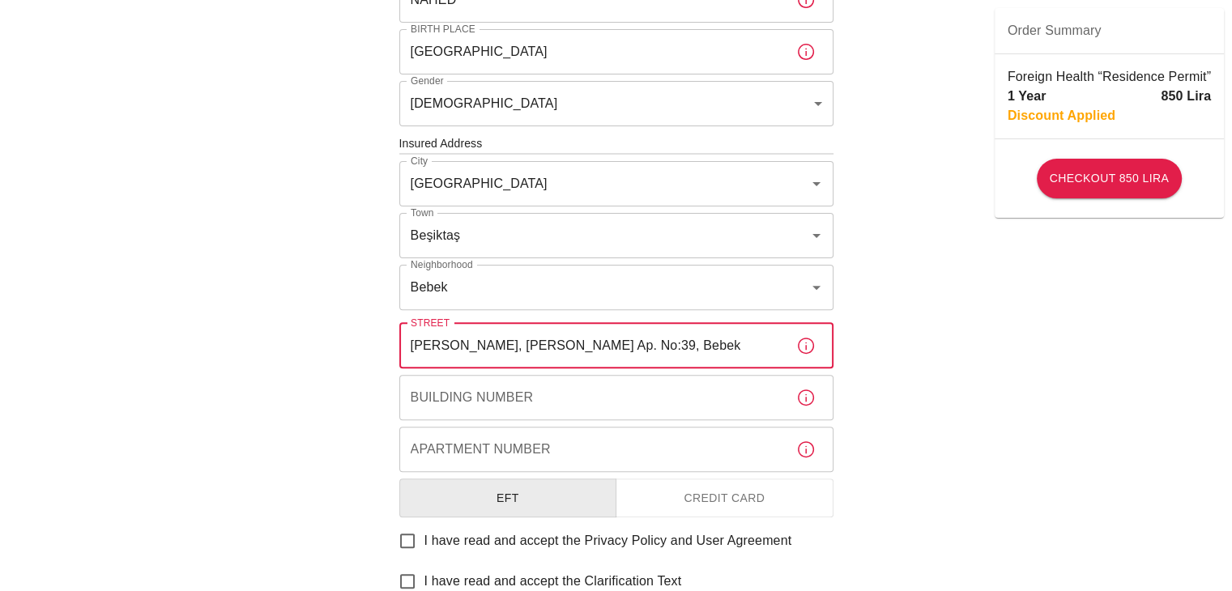
click at [991, 377] on div "To apply for the foreign health insurance, let's double-check a few details. To…" at bounding box center [616, 141] width 1232 height 1255
click at [538, 347] on input "Cevdet Paşa Caddesi, Emin Bey Ap. No:39, Bebek" at bounding box center [591, 345] width 384 height 45
drag, startPoint x: 538, startPoint y: 347, endPoint x: 714, endPoint y: 342, distance: 176.7
click at [714, 342] on input "Cevdet Paşa Caddesi, Emin Bey Ap. No:39, Bebek" at bounding box center [591, 345] width 384 height 45
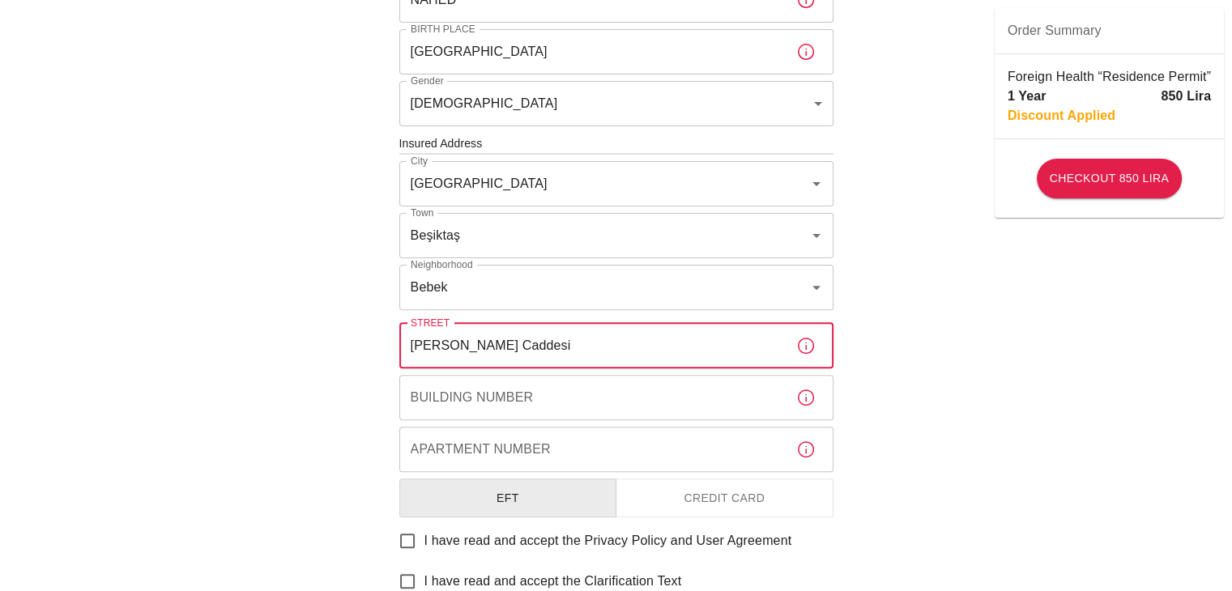
type input "Cevdet Paşa Caddesi"
drag, startPoint x: 330, startPoint y: 406, endPoint x: 472, endPoint y: 392, distance: 142.4
click at [330, 406] on div "To apply for the foreign health insurance, let's double-check a few details. To…" at bounding box center [616, 141] width 1232 height 1255
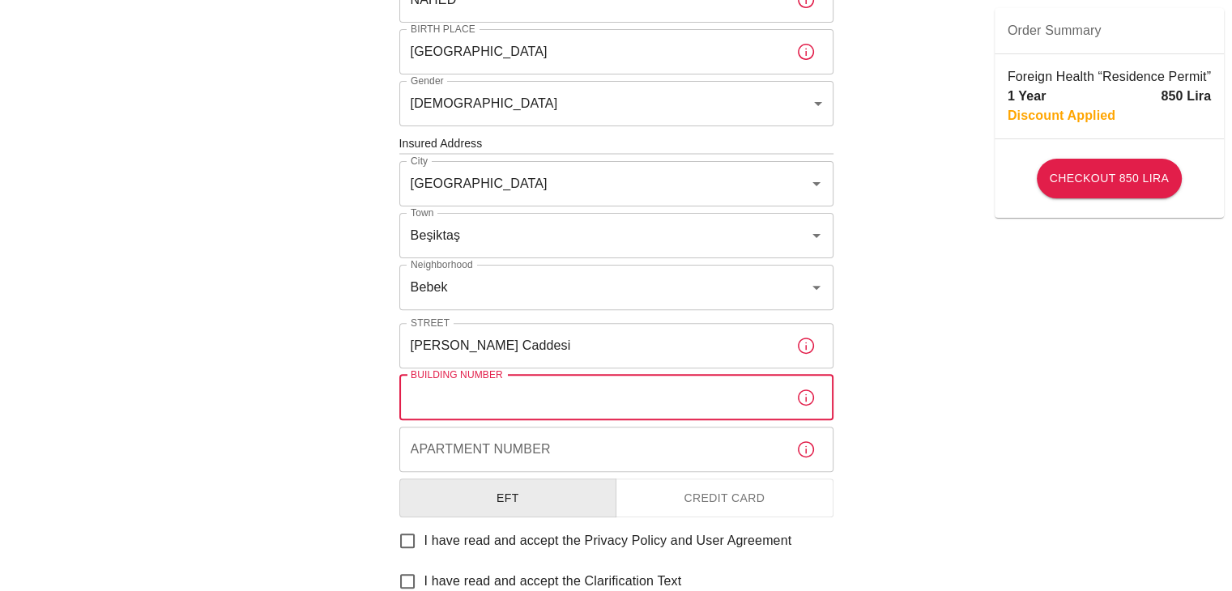
click at [518, 396] on input "Building Number" at bounding box center [591, 397] width 384 height 45
type input "39"
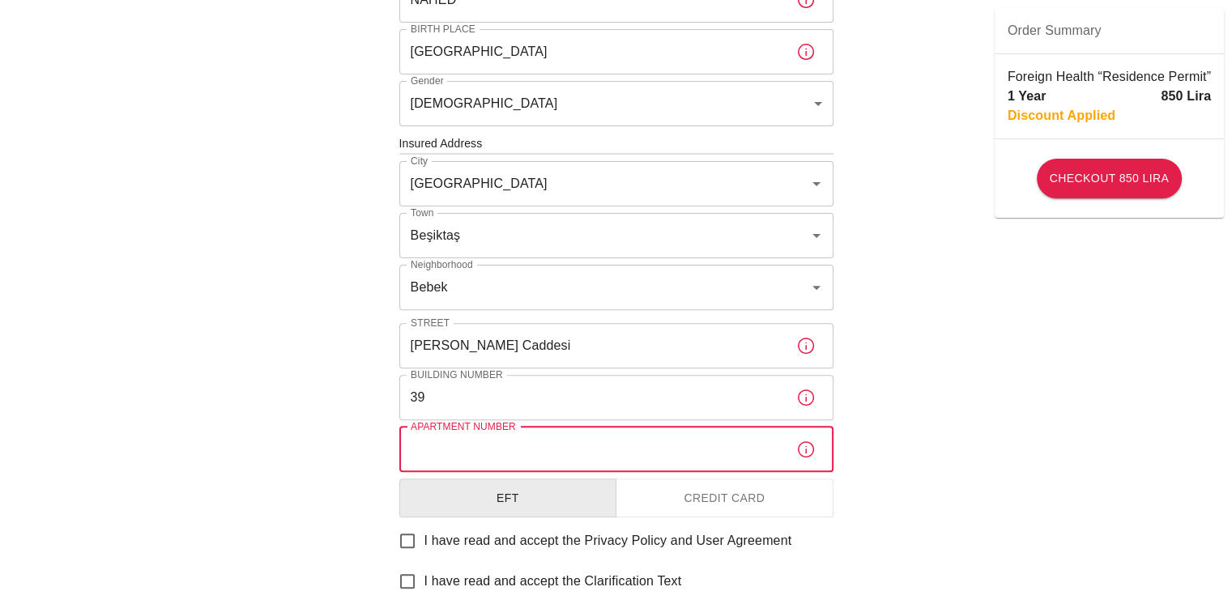
click at [501, 445] on input "Apartment Number" at bounding box center [591, 449] width 384 height 45
type input "9"
click at [984, 491] on div "To apply for the foreign health insurance, let's double-check a few details. To…" at bounding box center [616, 141] width 1232 height 1255
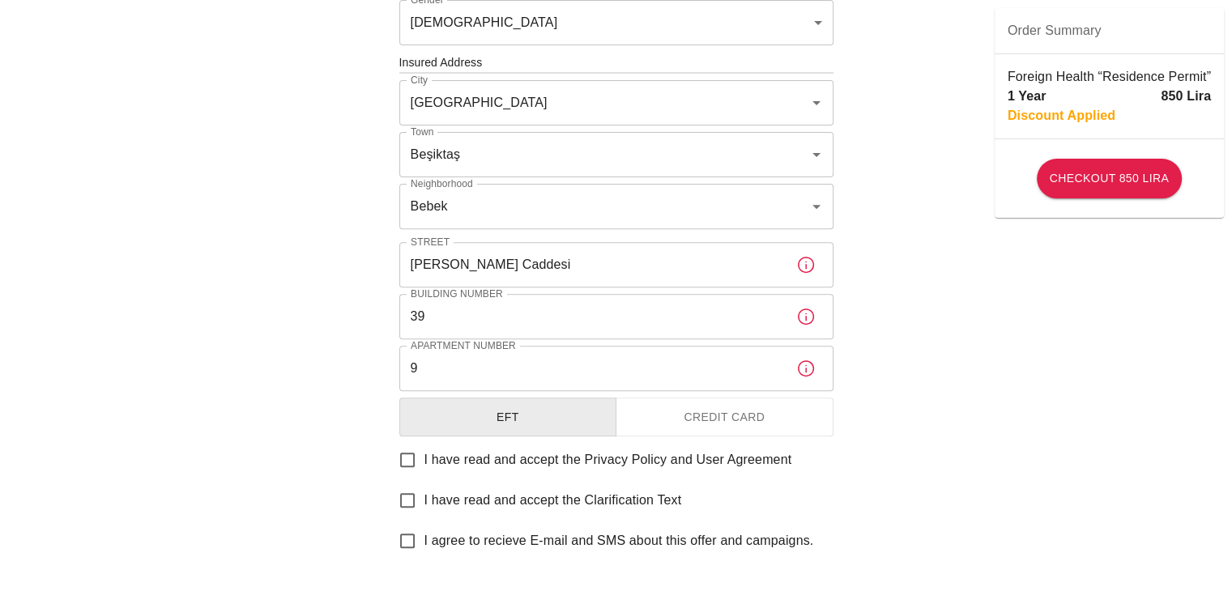
scroll to position [648, 0]
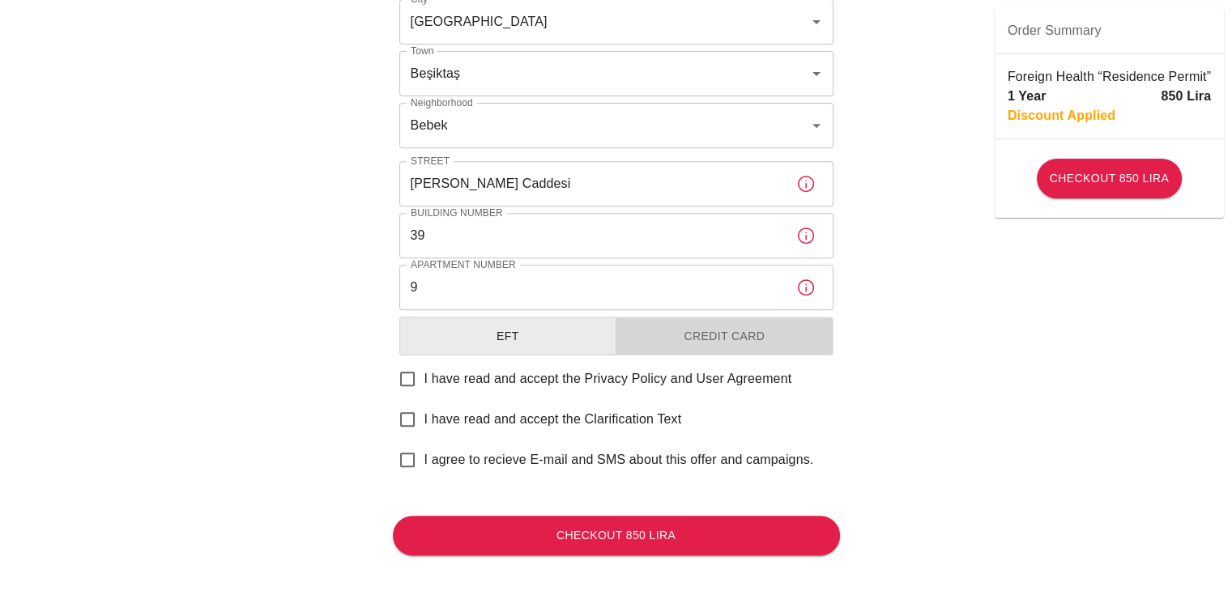
click at [732, 331] on button "Credit Card" at bounding box center [725, 337] width 218 height 40
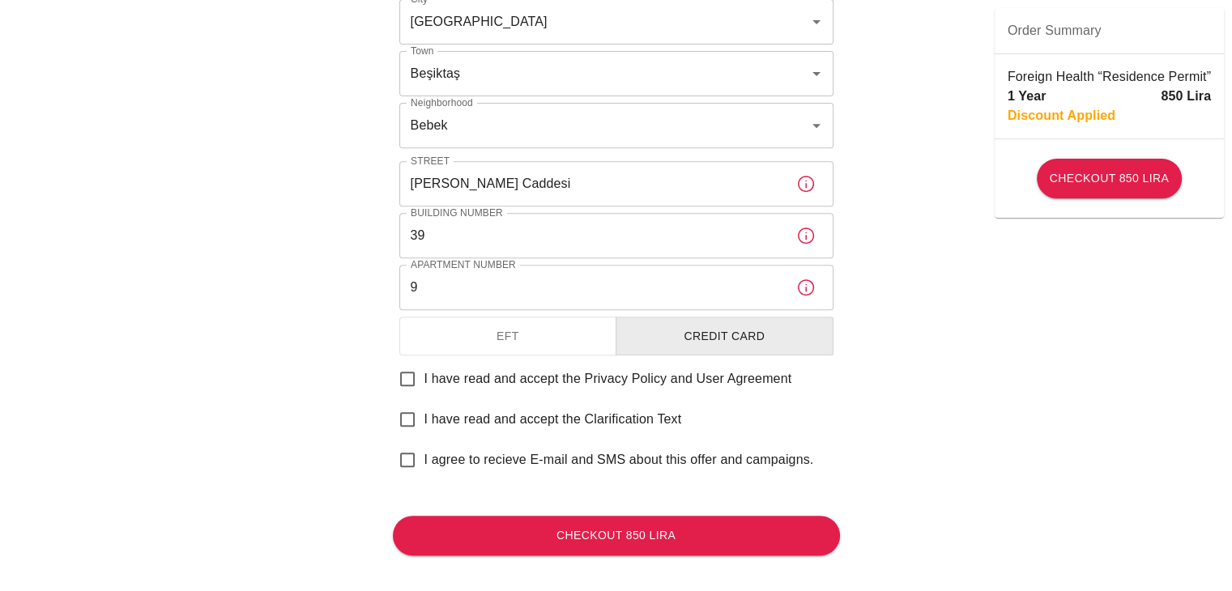
click at [525, 373] on span "I have read and accept the Privacy Policy and User Agreement" at bounding box center [608, 378] width 368 height 19
click at [424, 373] on input "I have read and accept the Privacy Policy and User Agreement" at bounding box center [407, 379] width 34 height 34
checkbox input "true"
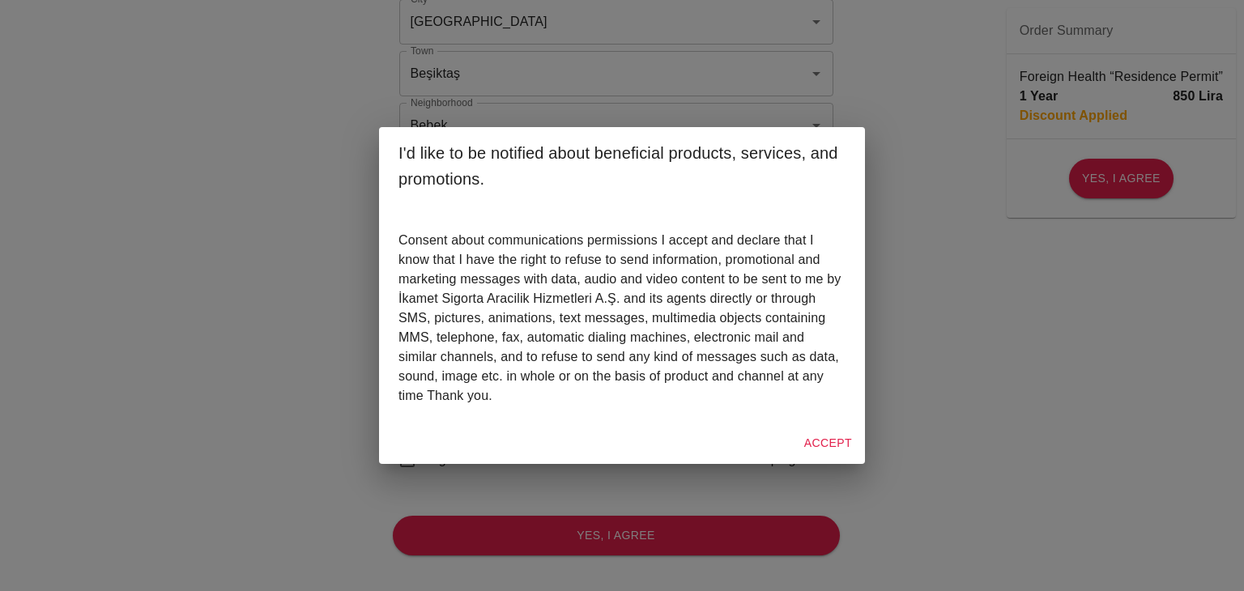
click at [833, 436] on button "Accept" at bounding box center [828, 443] width 61 height 30
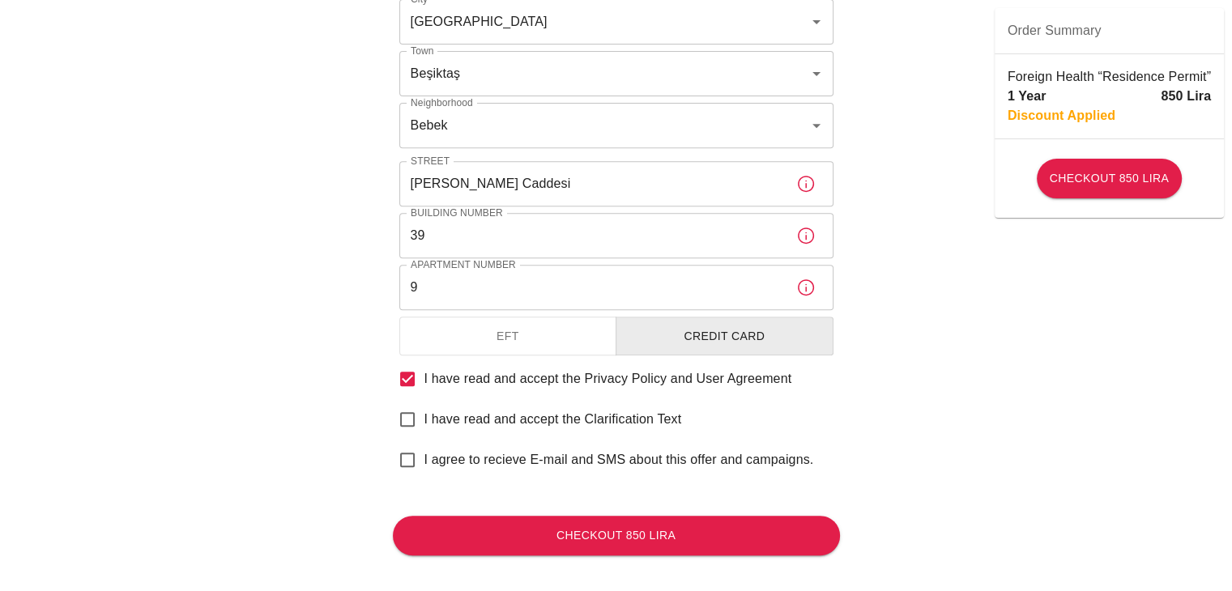
click at [491, 419] on span "I have read and accept the Clarification Text" at bounding box center [553, 419] width 258 height 19
click at [424, 419] on input "I have read and accept the Clarification Text" at bounding box center [407, 420] width 34 height 34
checkbox input "true"
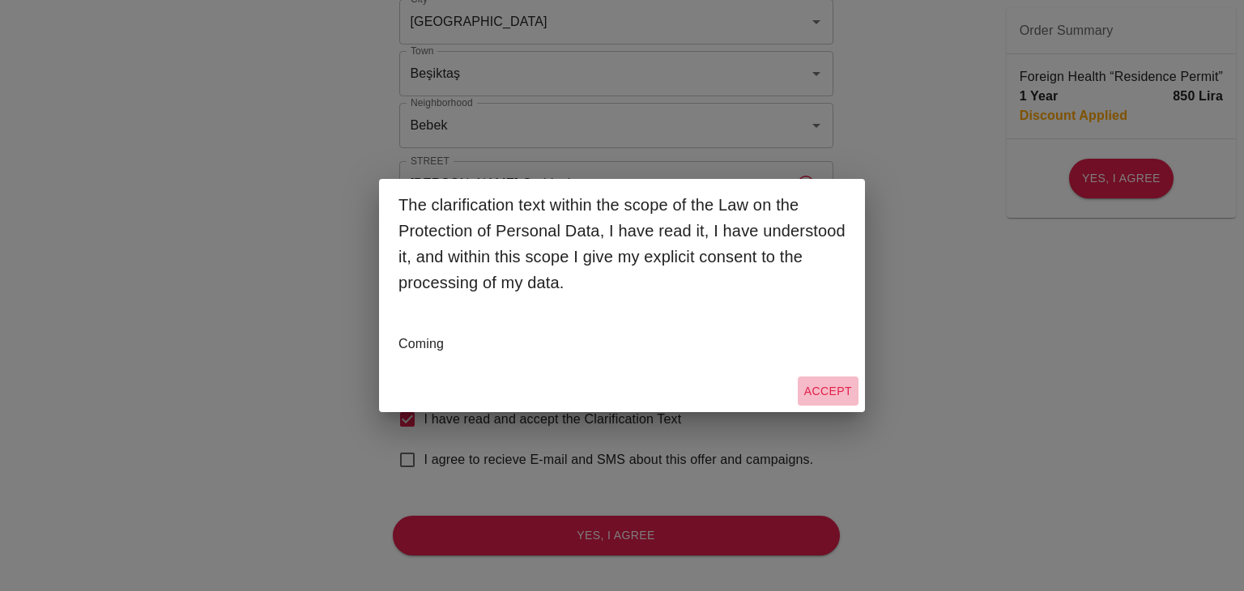
click at [837, 384] on button "Accept" at bounding box center [828, 392] width 61 height 30
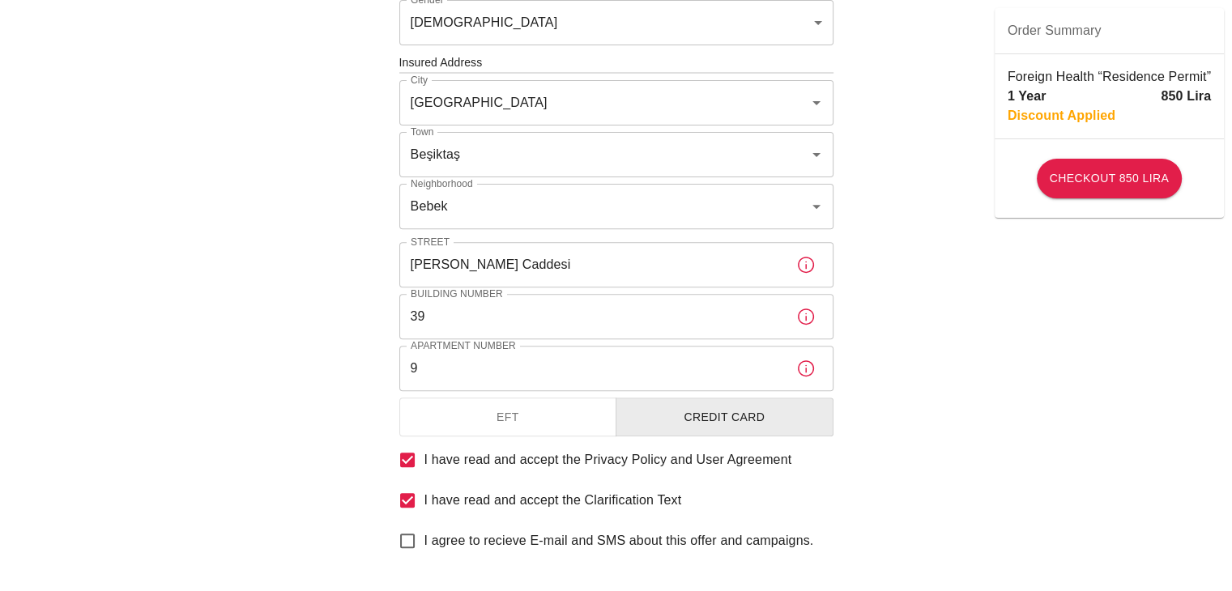
scroll to position [663, 0]
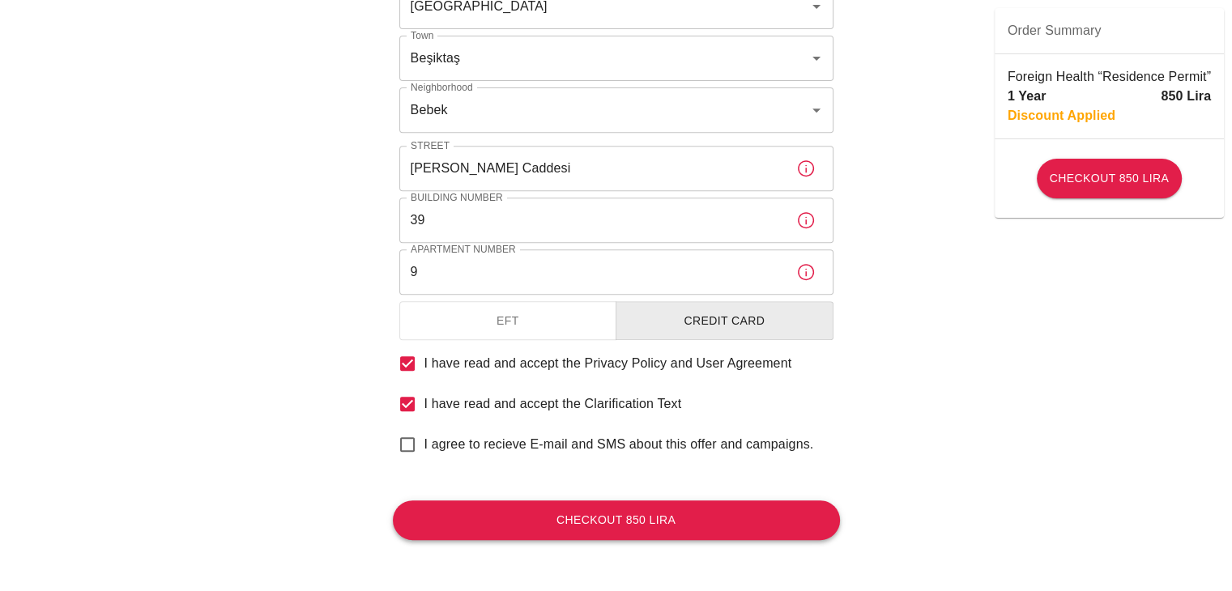
click at [651, 523] on button "Checkout 850 Lira" at bounding box center [616, 521] width 447 height 40
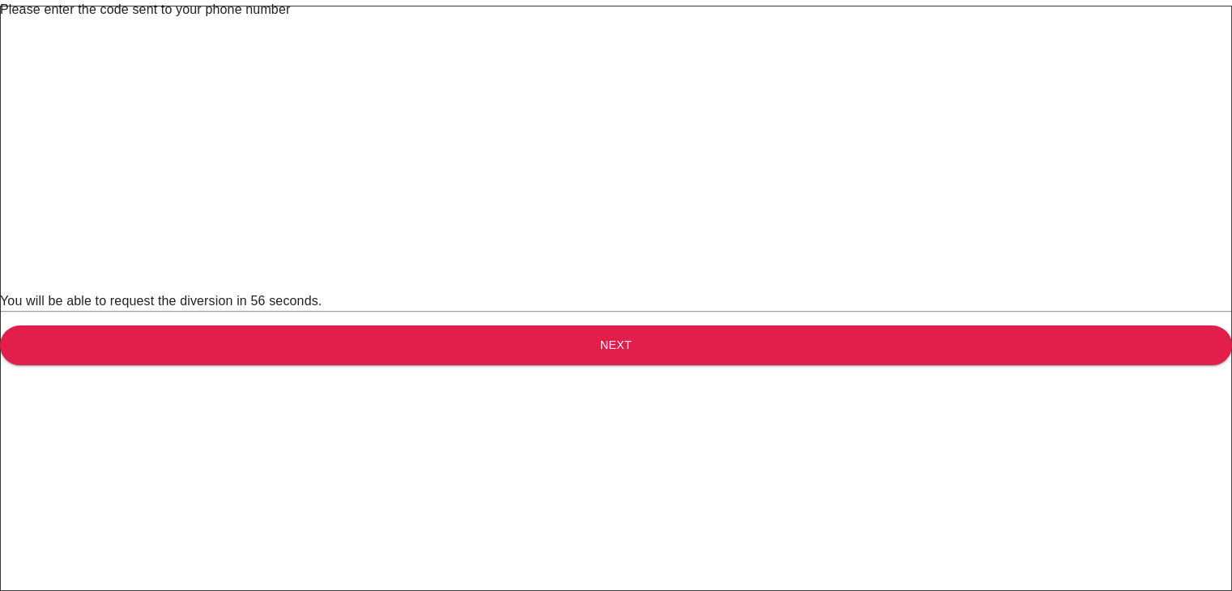
click at [974, 146] on div "Please enter the code sent to your phone number ​ ​ ​ ​ ​ ​ You will be able to…" at bounding box center [616, 182] width 1232 height 365
